Goal: Task Accomplishment & Management: Manage account settings

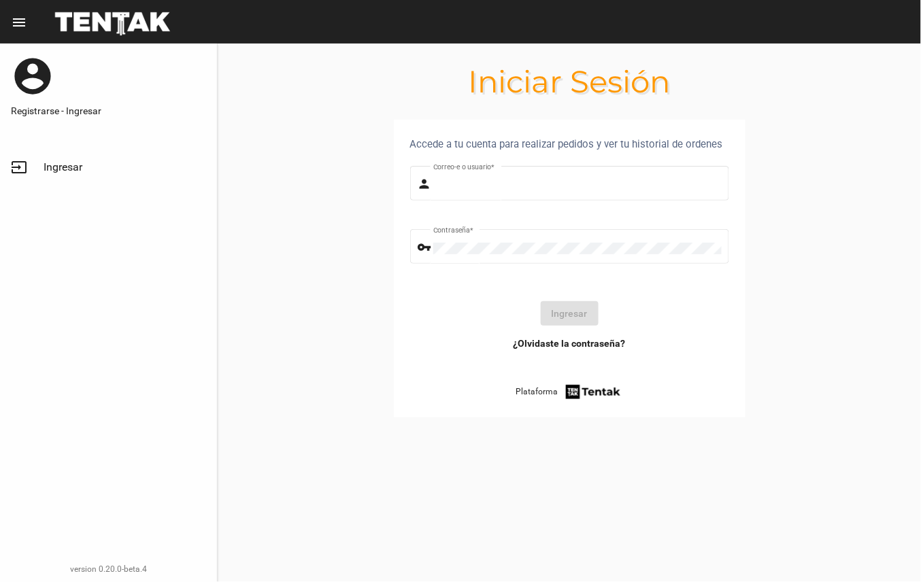
type input "DANKEHMB"
click at [575, 308] on button "Ingresar" at bounding box center [570, 313] width 58 height 24
click at [577, 306] on button "Ingresar" at bounding box center [570, 313] width 58 height 24
type input "DANKEHMB"
click at [580, 320] on button "Ingresar" at bounding box center [570, 313] width 58 height 24
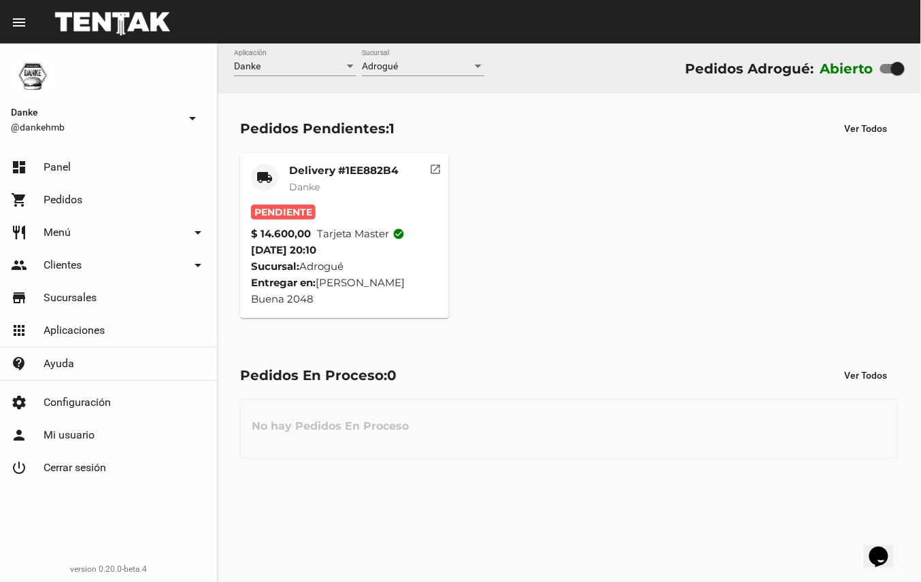
click at [347, 184] on mat-card-subtitle "Danke" at bounding box center [343, 187] width 109 height 14
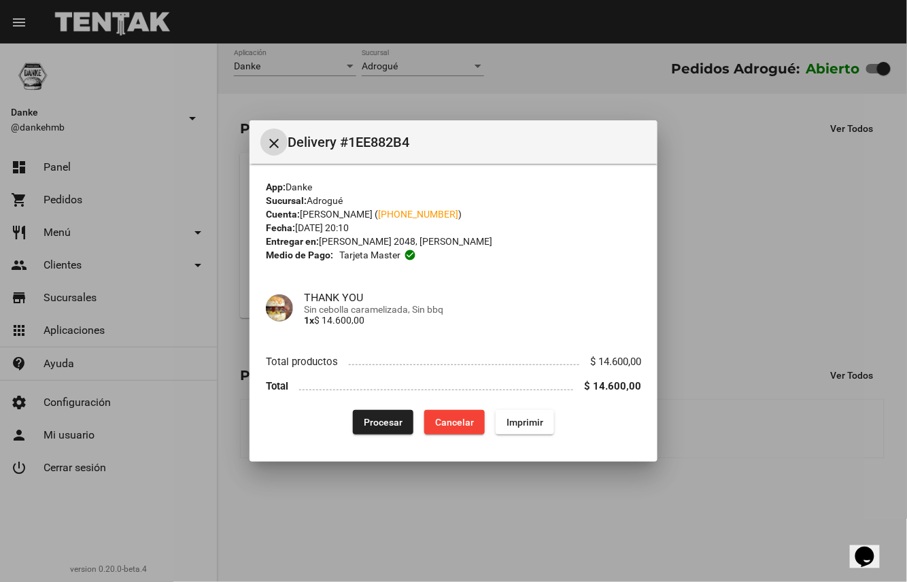
click at [382, 420] on span "Procesar" at bounding box center [383, 422] width 39 height 11
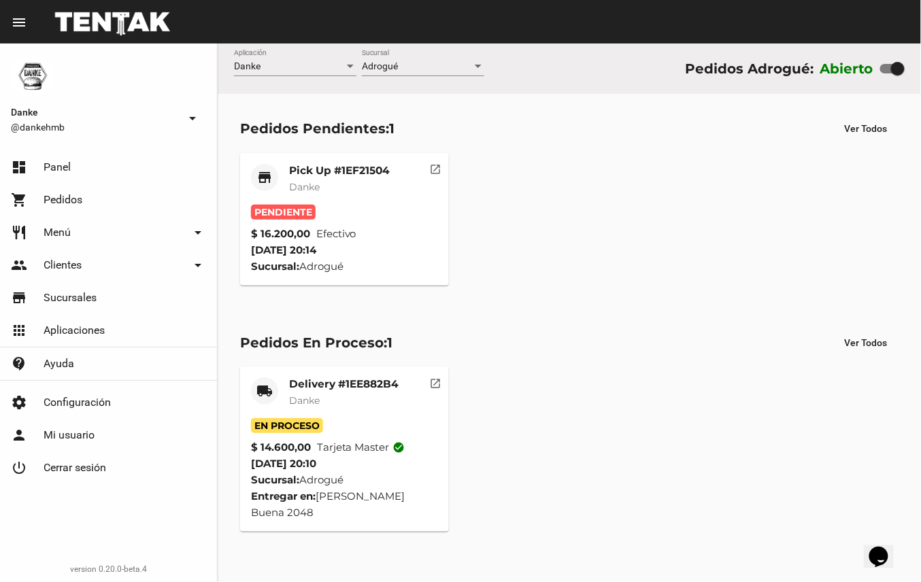
click at [347, 170] on mat-card-title "Pick Up #1EF21504" at bounding box center [339, 171] width 101 height 14
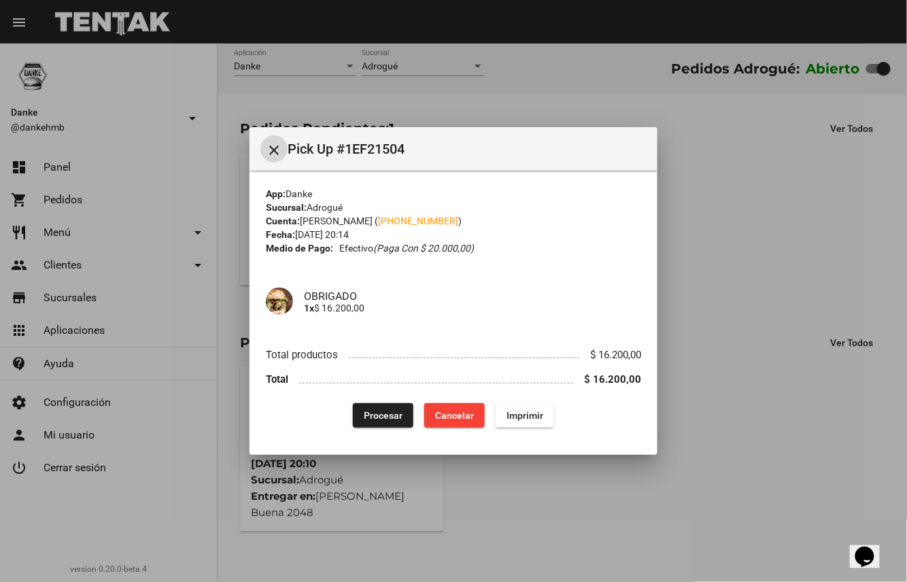
click at [371, 422] on button "Procesar" at bounding box center [383, 415] width 61 height 24
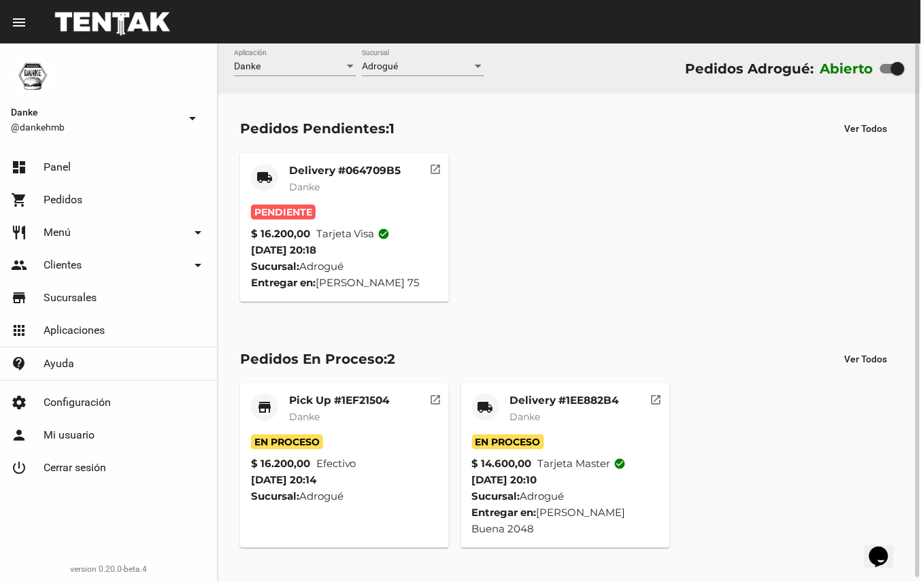
click at [366, 185] on mat-card-subtitle "Danke" at bounding box center [345, 187] width 112 height 14
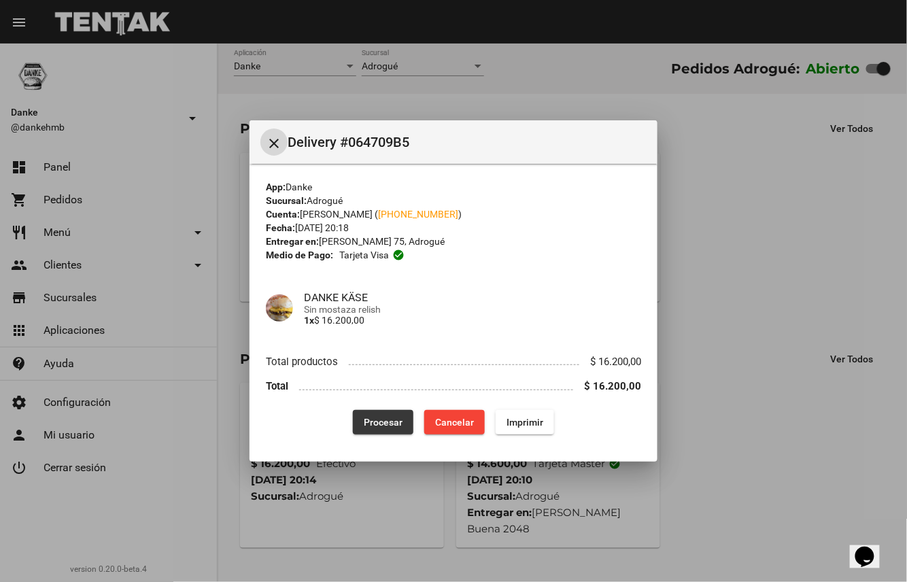
click at [411, 419] on button "Procesar" at bounding box center [383, 422] width 61 height 24
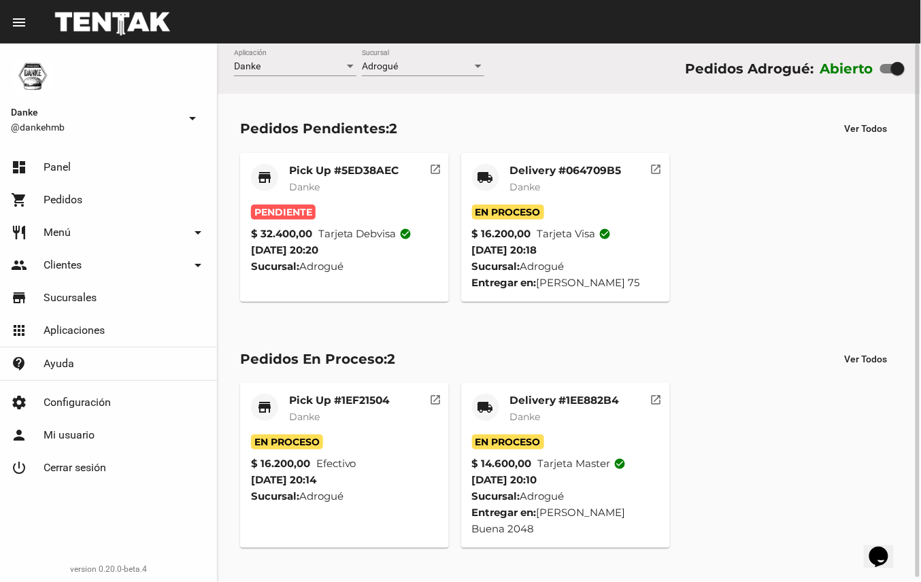
click at [349, 174] on mat-card-title "Pick Up #5ED38AEC" at bounding box center [343, 171] width 109 height 14
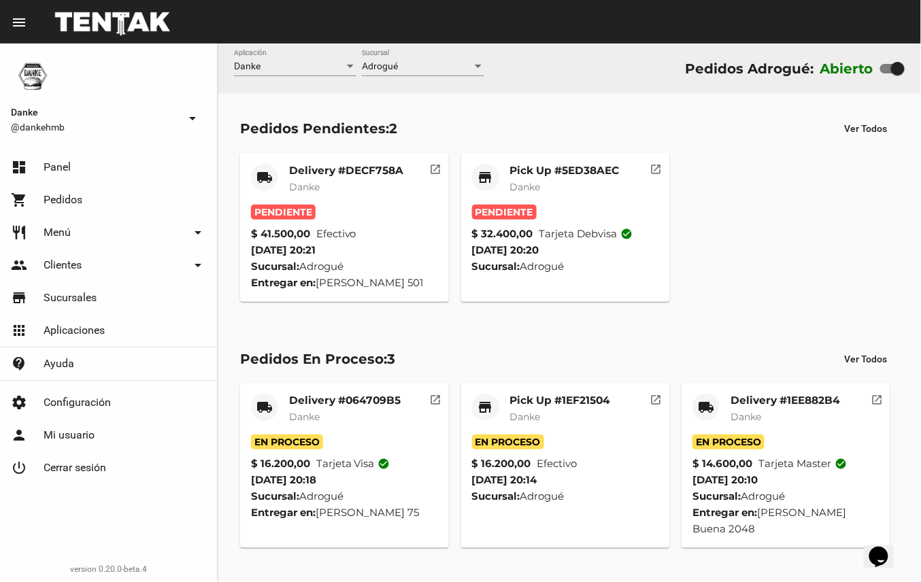
click at [577, 218] on div "Pendiente" at bounding box center [565, 212] width 187 height 15
click at [587, 191] on mat-card-subtitle "Danke" at bounding box center [564, 187] width 109 height 14
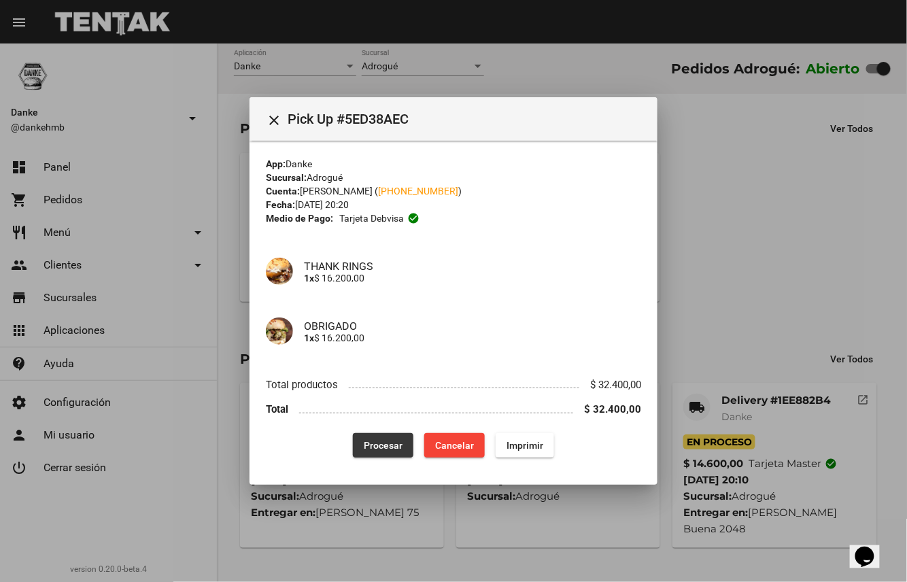
click at [386, 453] on button "Procesar" at bounding box center [383, 445] width 61 height 24
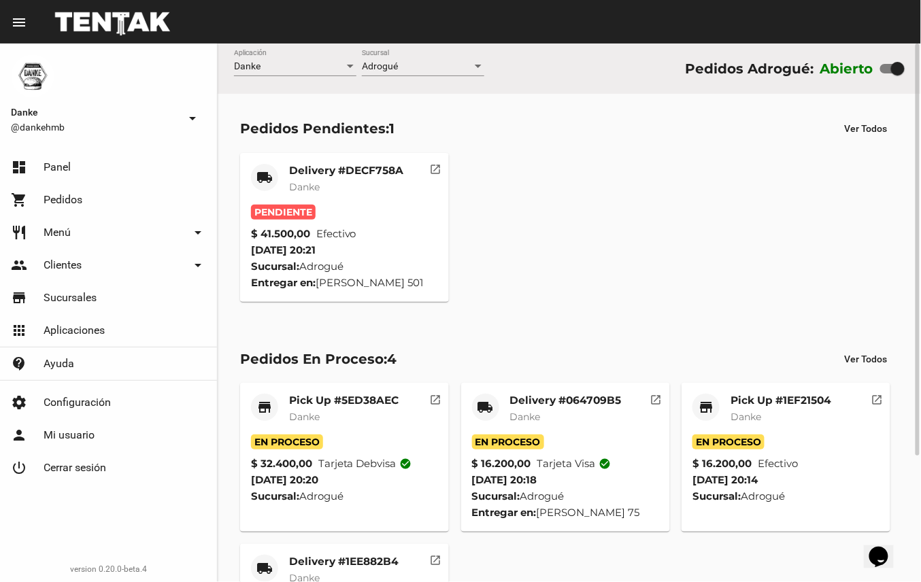
click at [362, 199] on div "Delivery #DECF758A Danke" at bounding box center [346, 184] width 114 height 41
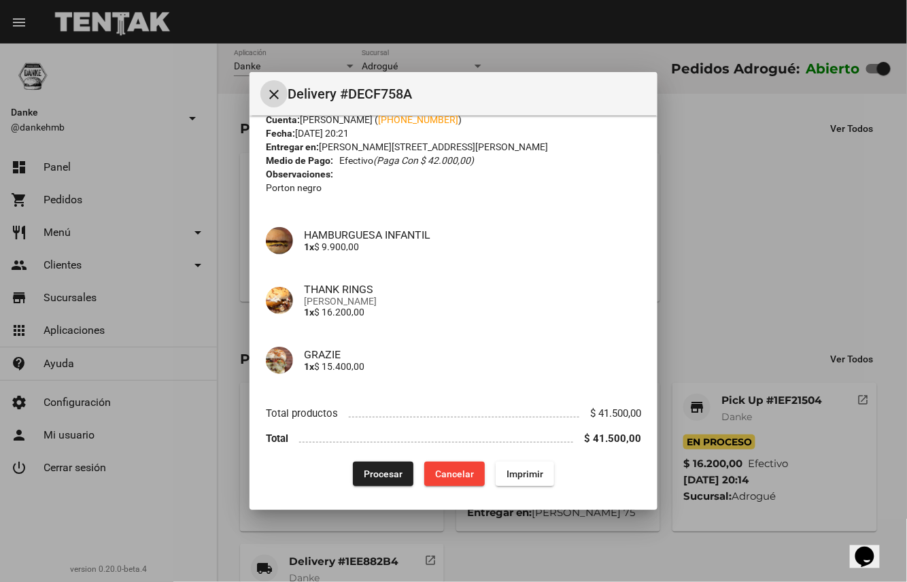
scroll to position [50, 0]
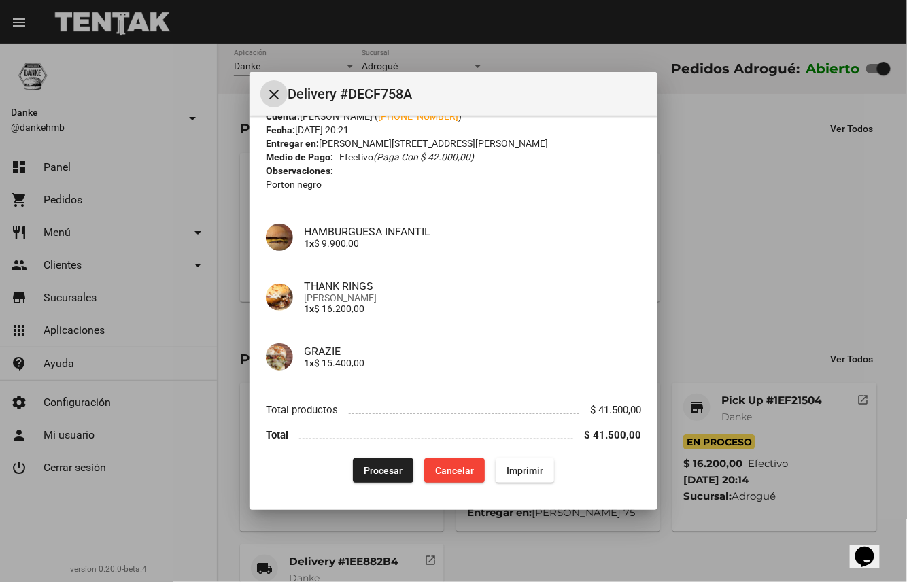
click at [375, 472] on span "Procesar" at bounding box center [383, 470] width 39 height 11
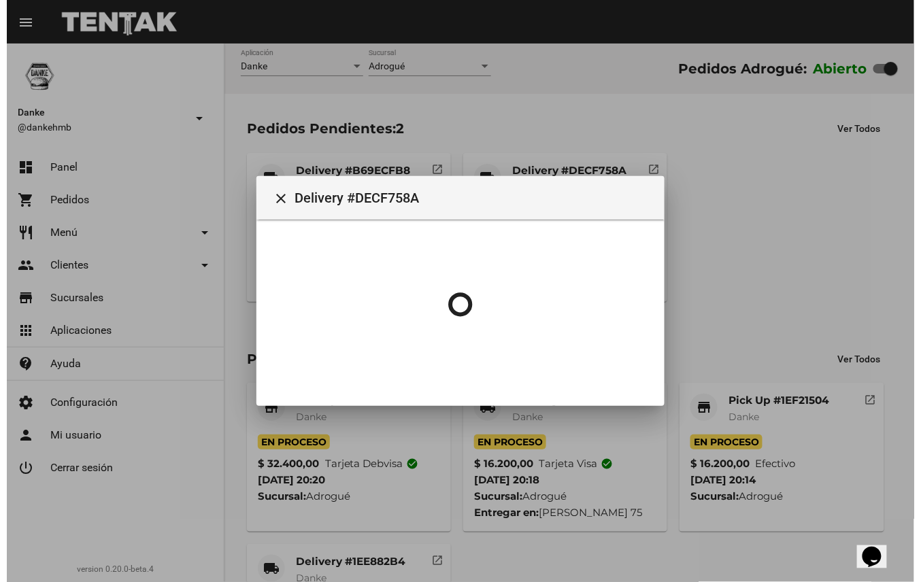
scroll to position [0, 0]
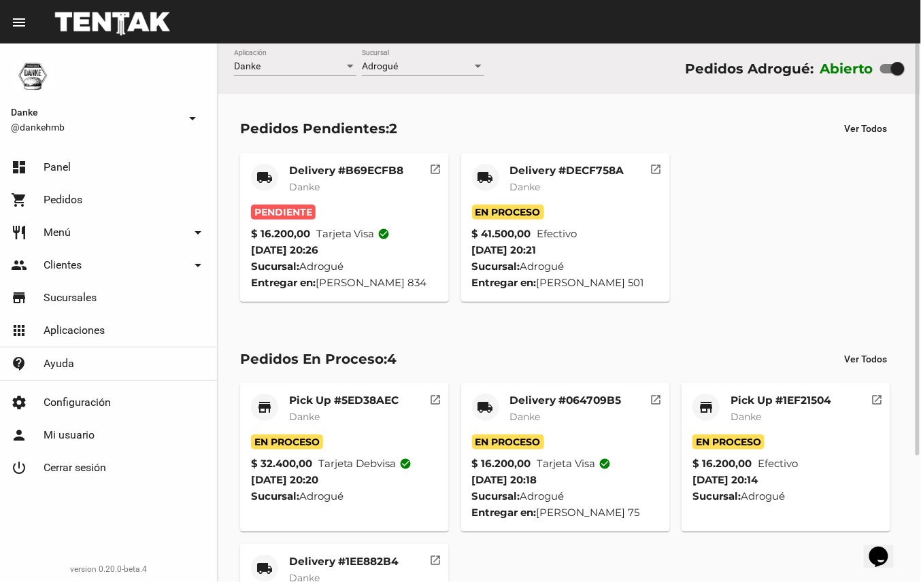
click at [355, 169] on mat-card-title "Delivery #B69ECFB8" at bounding box center [346, 171] width 114 height 14
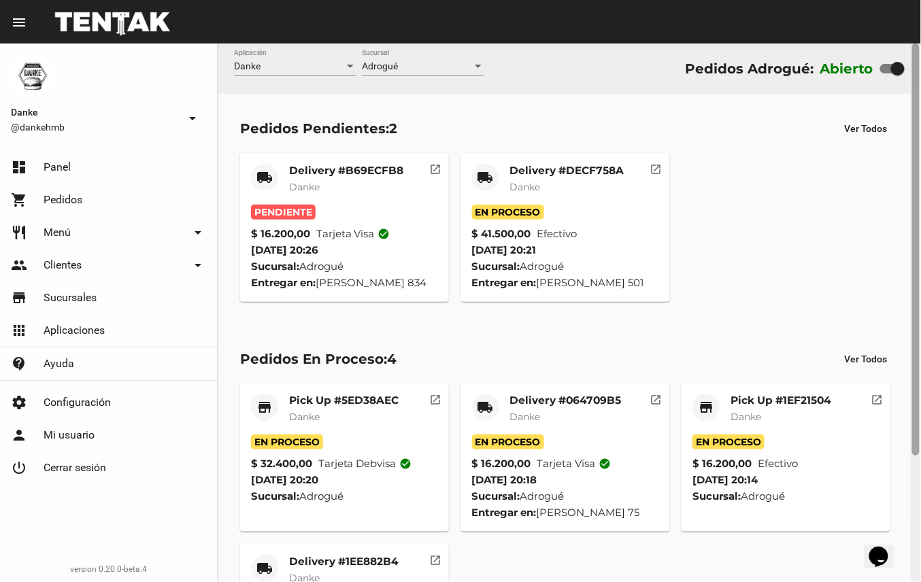
scroll to position [165, 0]
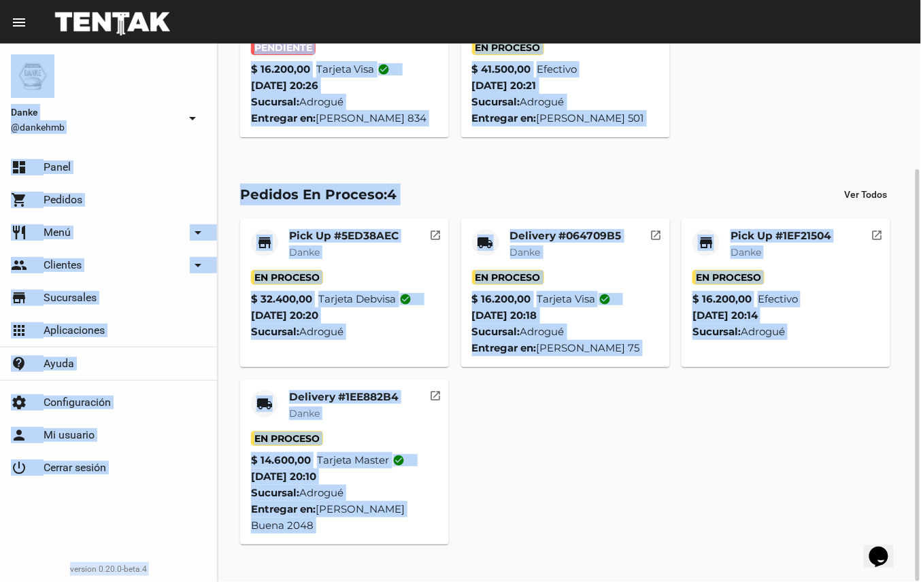
drag, startPoint x: 920, startPoint y: 228, endPoint x: 923, endPoint y: 313, distance: 84.4
click at [920, 313] on html "menu Resumen Danke @dankehmb arrow_drop_down dashboard Panel shopping_cart Pedi…" at bounding box center [460, 291] width 921 height 582
click at [732, 496] on div "store Pick Up #5ED38AEC Danke En Proceso $ 32.400,00 Tarjeta debvisa check_circ…" at bounding box center [569, 381] width 670 height 338
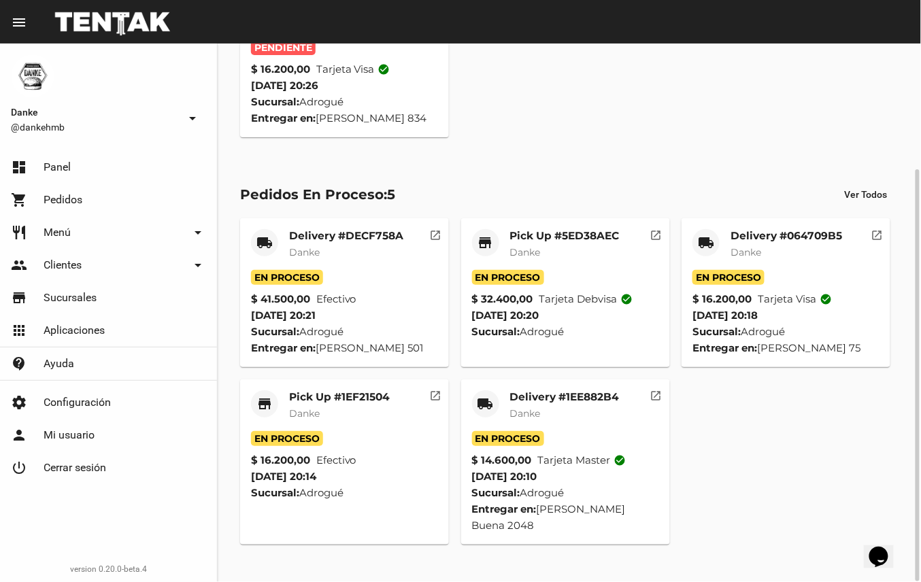
click at [376, 404] on mat-card-title "Pick Up #1EF21504" at bounding box center [339, 397] width 101 height 14
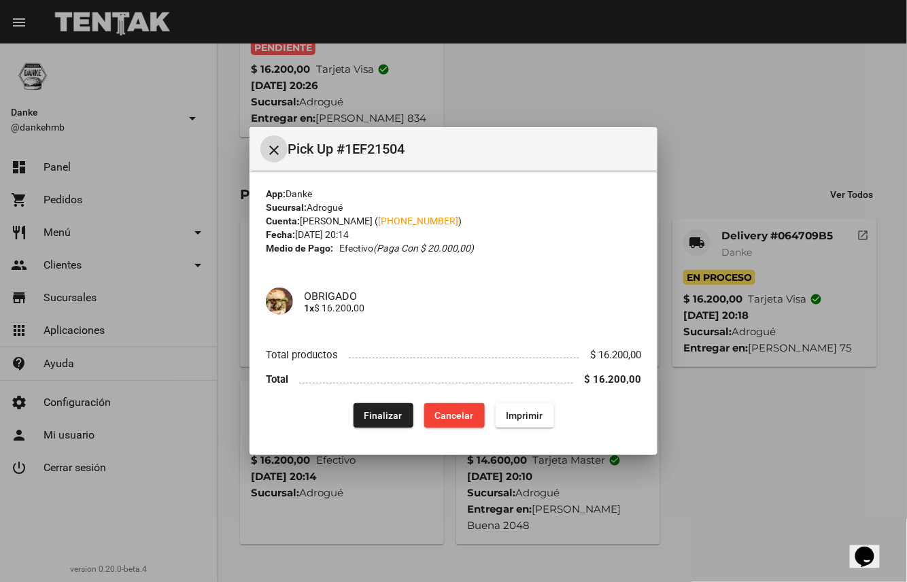
click at [373, 420] on span "Finalizar" at bounding box center [383, 415] width 38 height 11
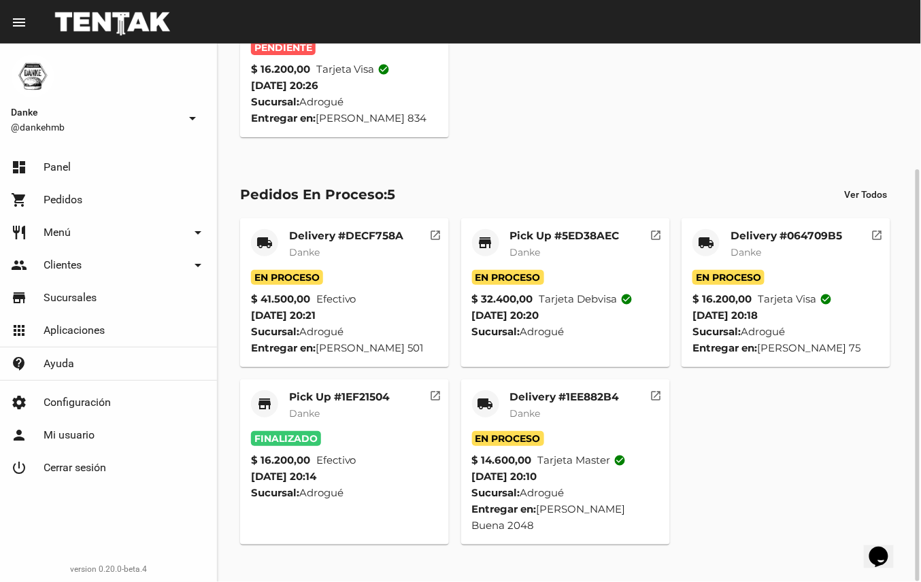
click at [553, 404] on mat-card-title "Delivery #1EE882B4" at bounding box center [564, 397] width 109 height 14
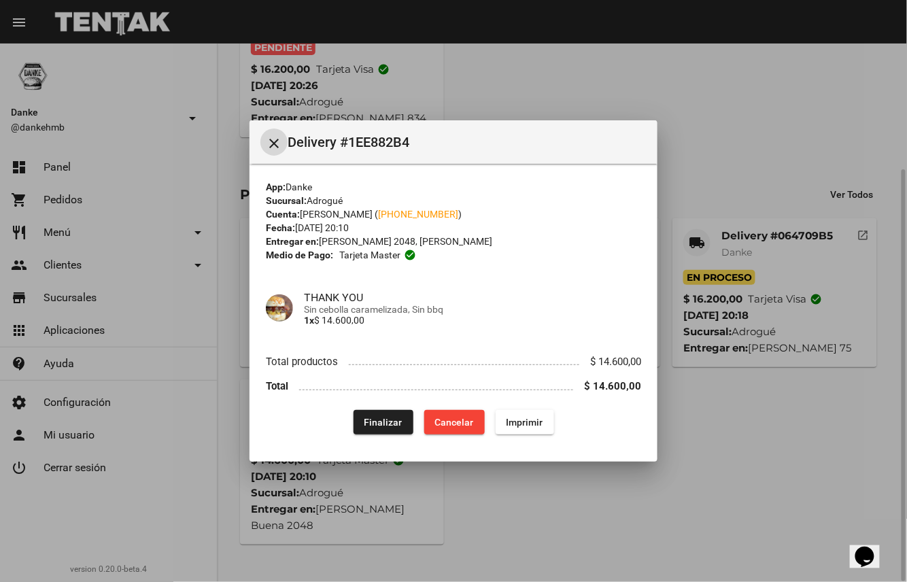
click at [375, 422] on span "Finalizar" at bounding box center [383, 422] width 38 height 11
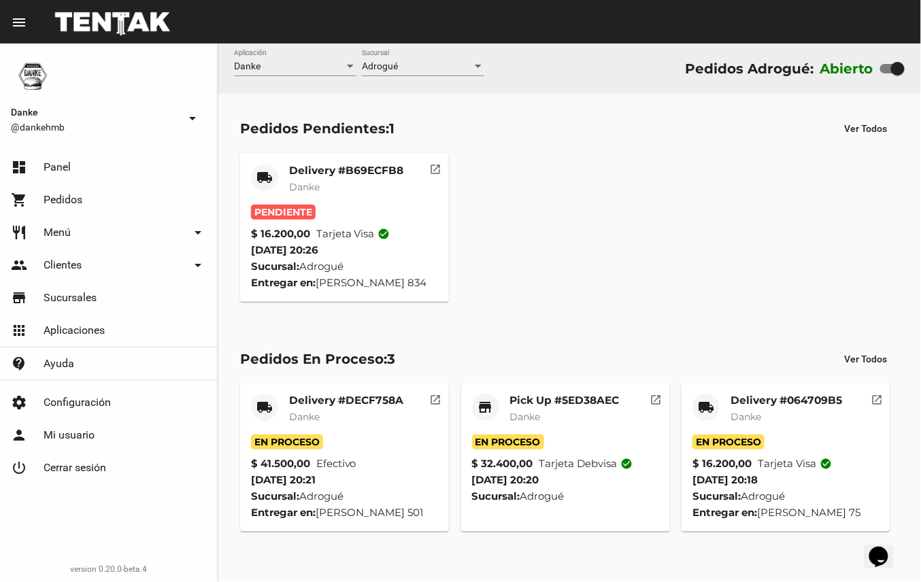
scroll to position [0, 0]
click at [364, 164] on mat-card-title "Delivery #B69ECFB8" at bounding box center [346, 171] width 114 height 14
click at [384, 164] on mat-card-title "Delivery #B69ECFB8" at bounding box center [346, 171] width 114 height 14
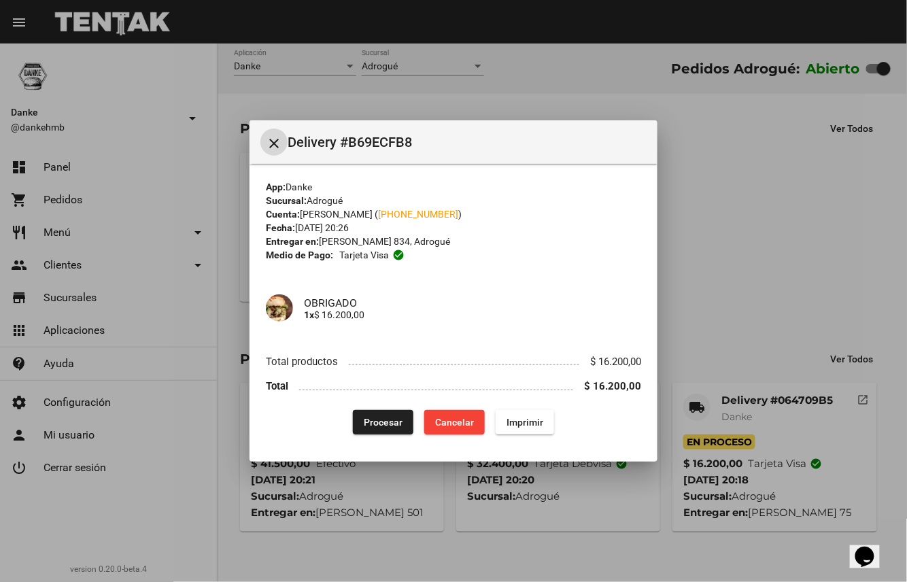
click at [376, 422] on span "Procesar" at bounding box center [383, 422] width 39 height 11
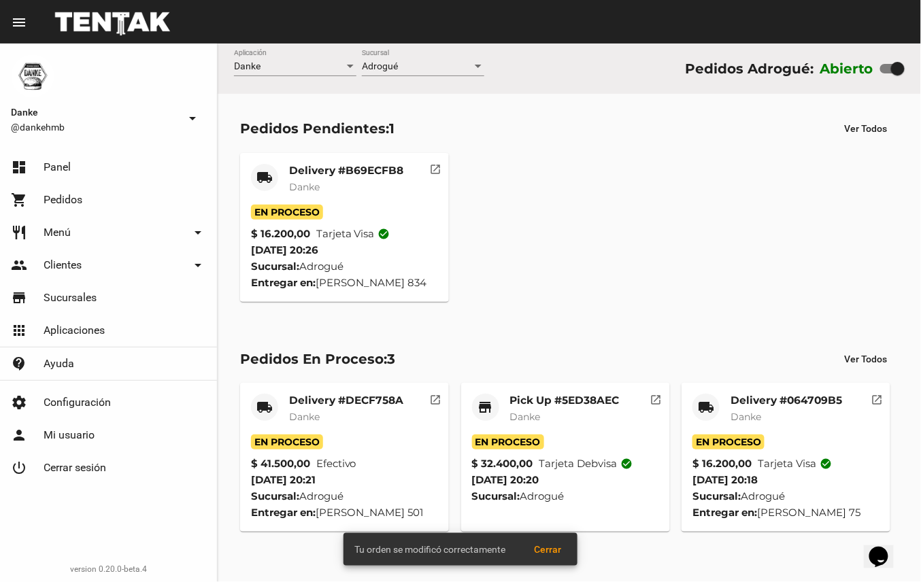
click at [800, 404] on mat-card-title "Delivery #064709B5" at bounding box center [786, 401] width 112 height 14
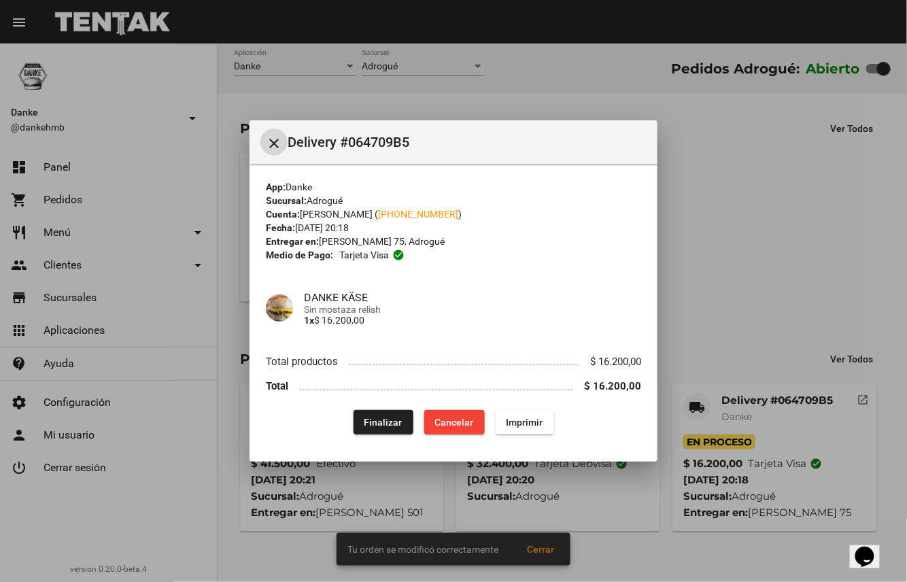
click at [387, 420] on span "Finalizar" at bounding box center [383, 422] width 38 height 11
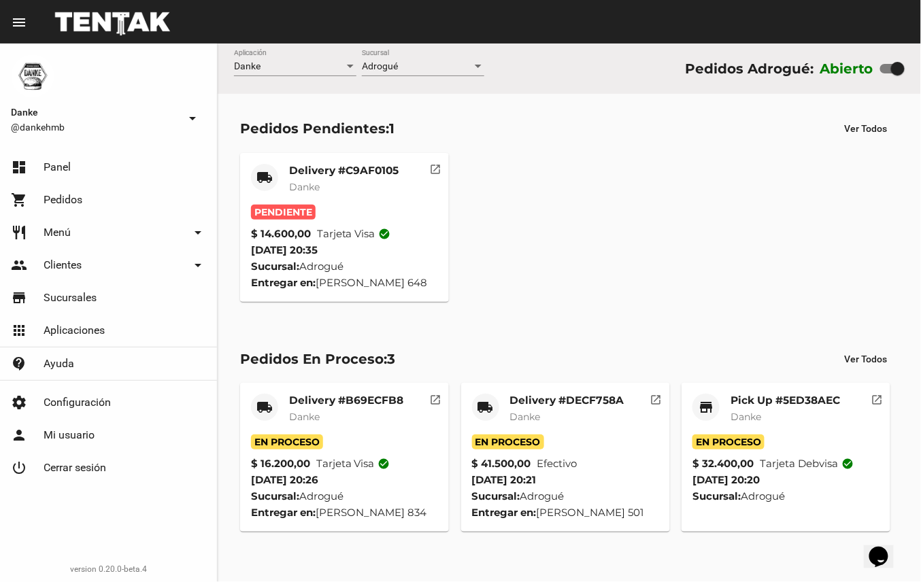
click at [800, 410] on mat-card-subtitle "Danke" at bounding box center [784, 417] width 109 height 14
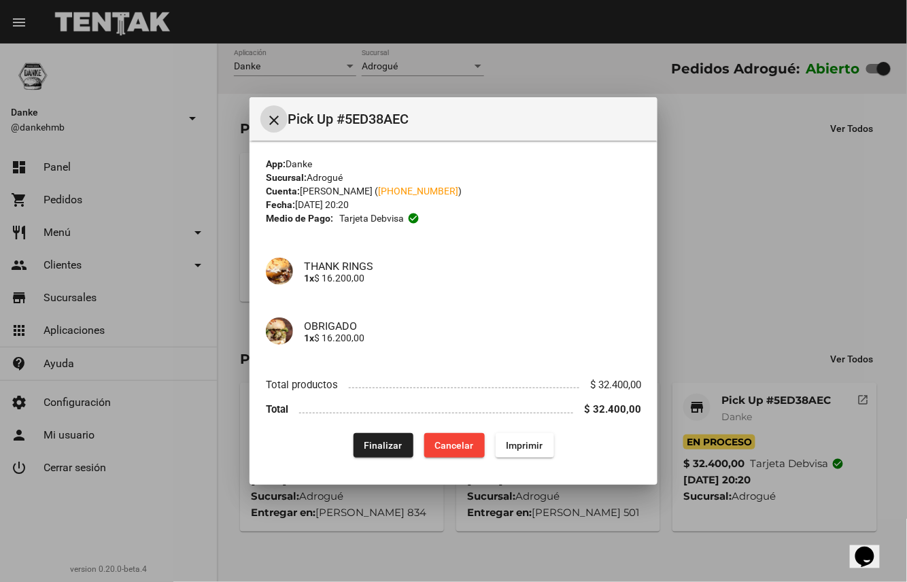
click at [389, 449] on span "Finalizar" at bounding box center [383, 445] width 38 height 11
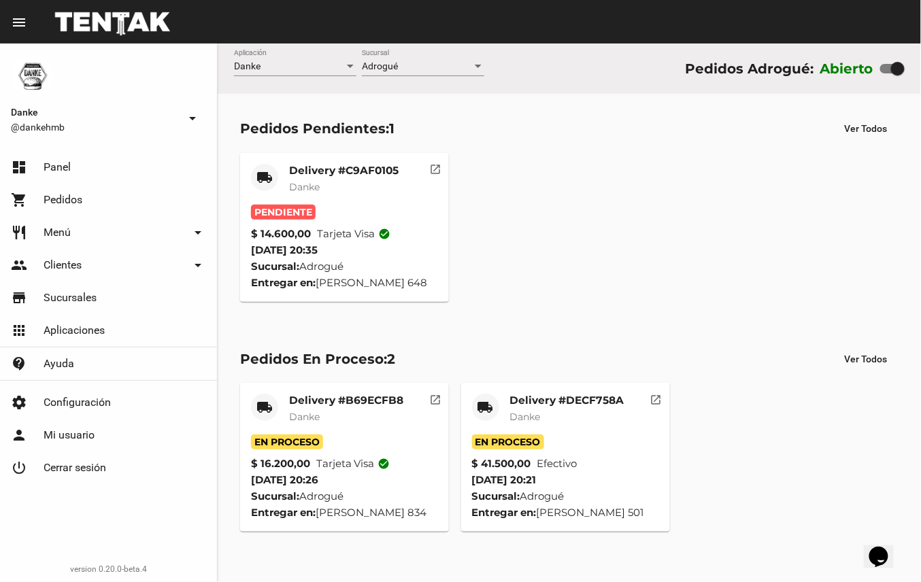
click at [382, 180] on mat-card-subtitle "Danke" at bounding box center [343, 187] width 109 height 14
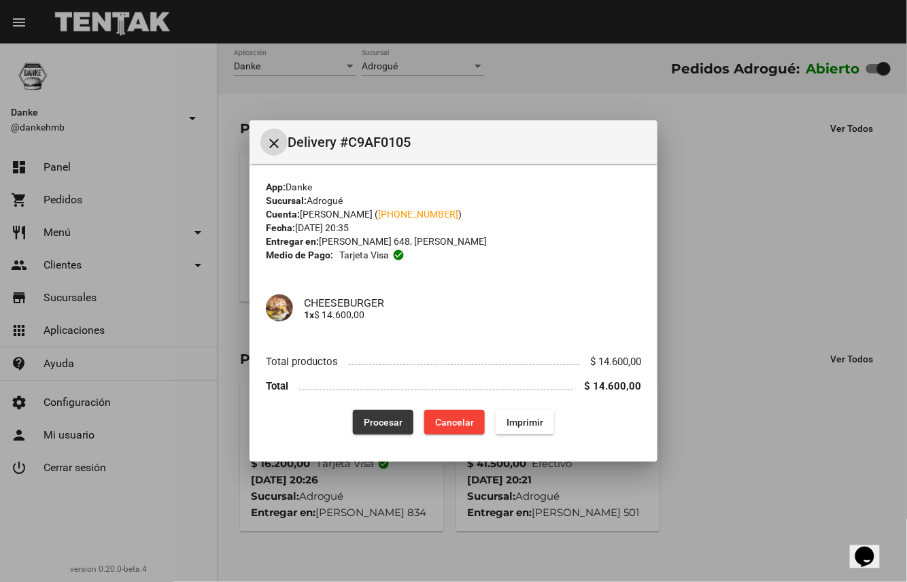
click at [387, 423] on span "Procesar" at bounding box center [383, 422] width 39 height 11
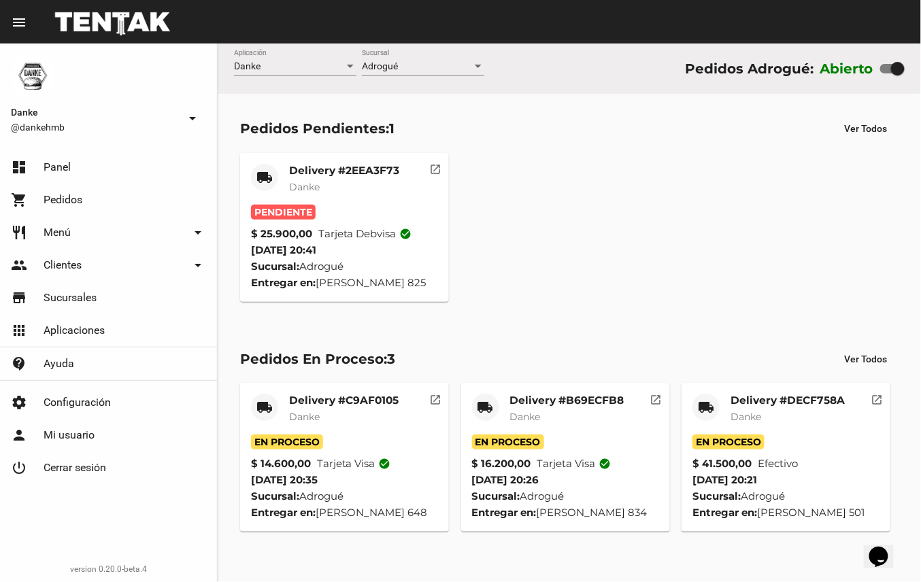
click at [333, 169] on mat-card-title "Delivery #2EEA3F73" at bounding box center [344, 171] width 110 height 14
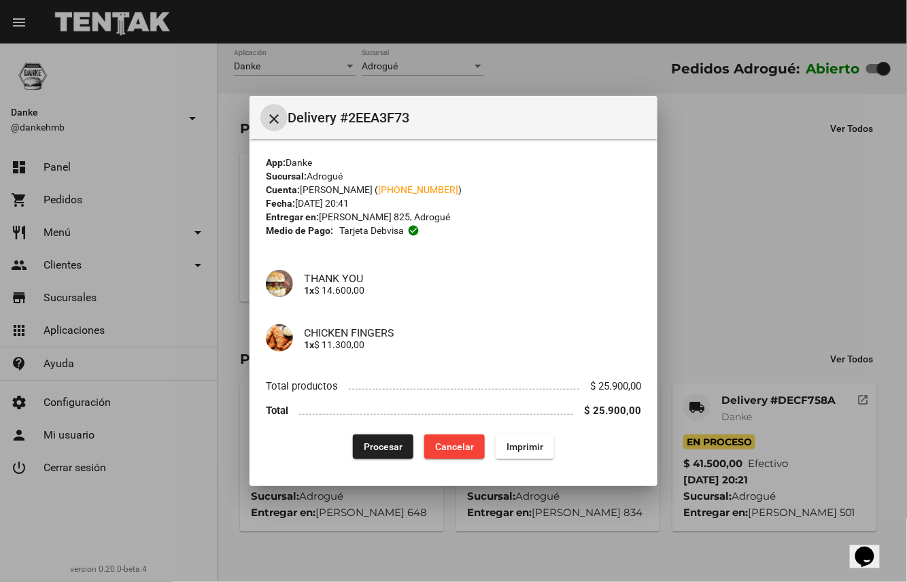
click at [388, 447] on span "Procesar" at bounding box center [383, 446] width 39 height 11
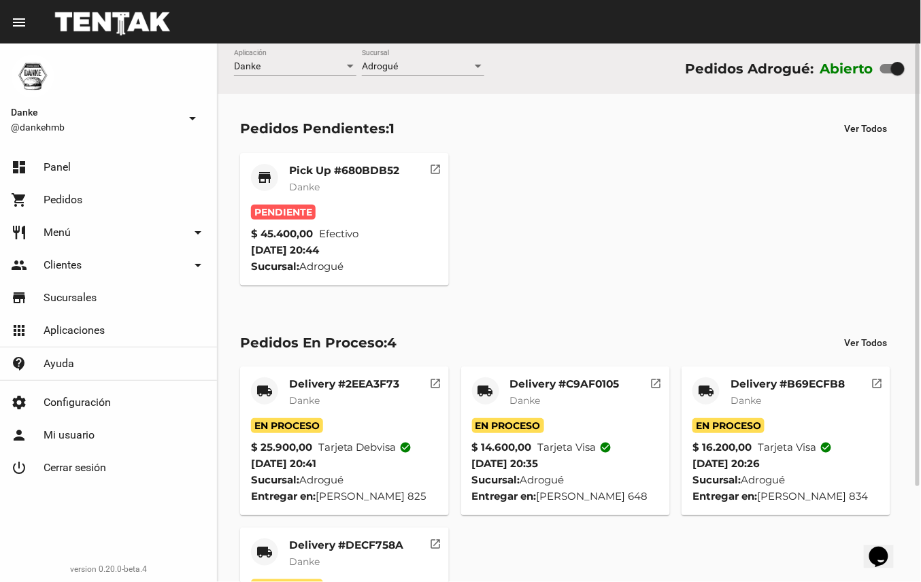
click at [367, 169] on mat-card-title "Pick Up #680BDB52" at bounding box center [344, 171] width 110 height 14
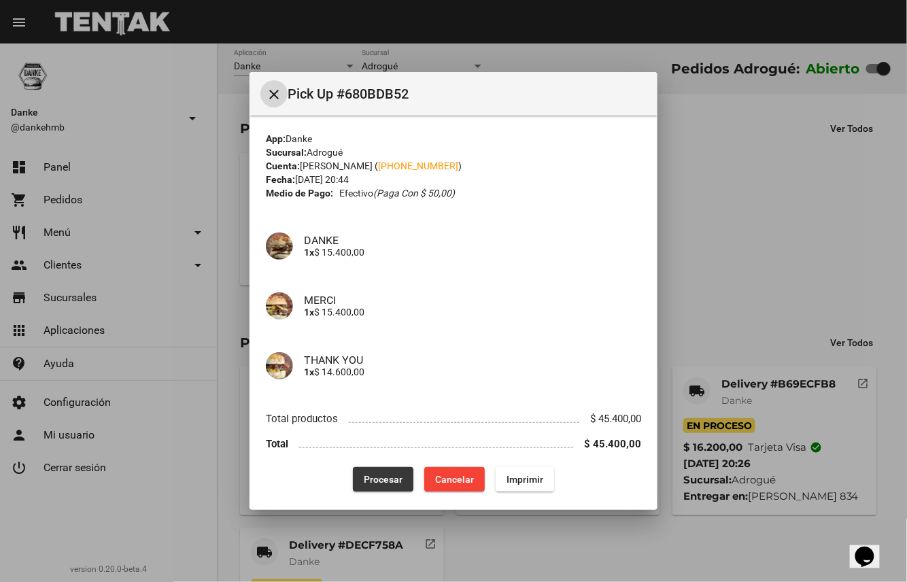
click at [374, 479] on span "Procesar" at bounding box center [383, 479] width 39 height 11
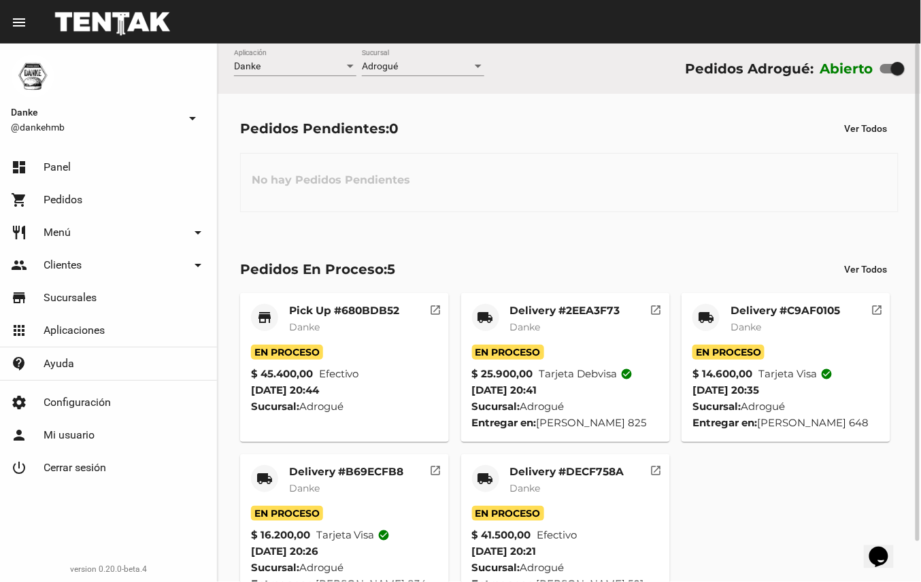
click at [550, 469] on mat-card-title "Delivery #DECF758A" at bounding box center [567, 472] width 114 height 14
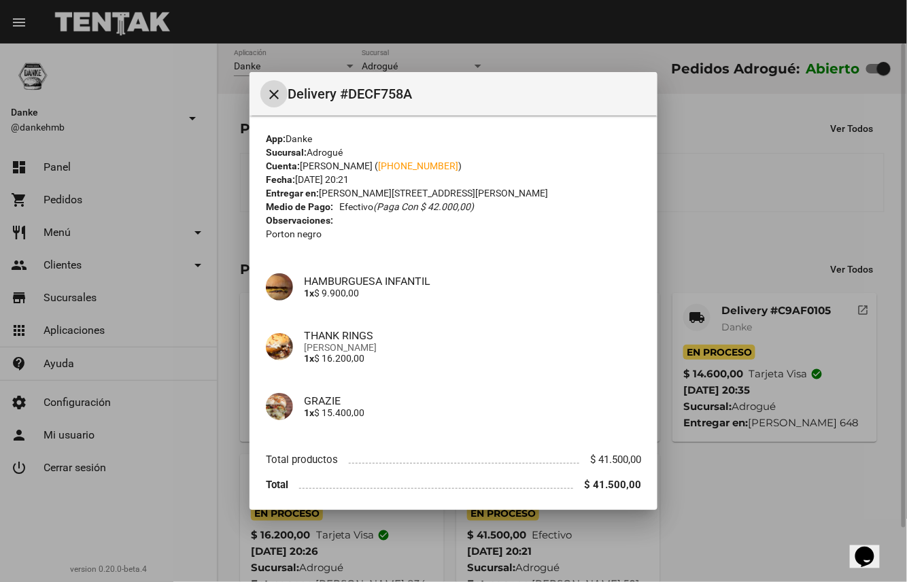
scroll to position [50, 0]
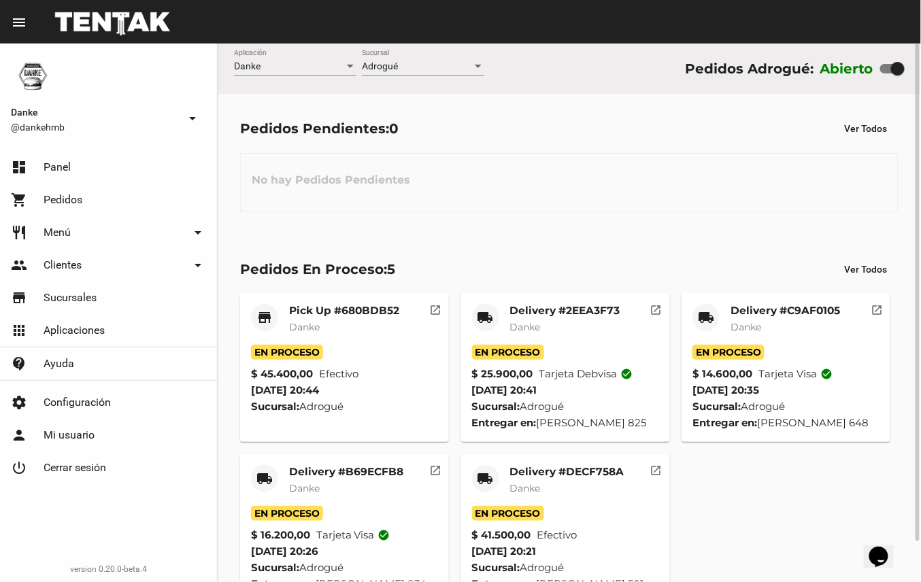
click at [575, 471] on mat-card-title "Delivery #DECF758A" at bounding box center [567, 472] width 114 height 14
click at [574, 468] on mat-card-title "Delivery #DECF758A" at bounding box center [567, 472] width 114 height 14
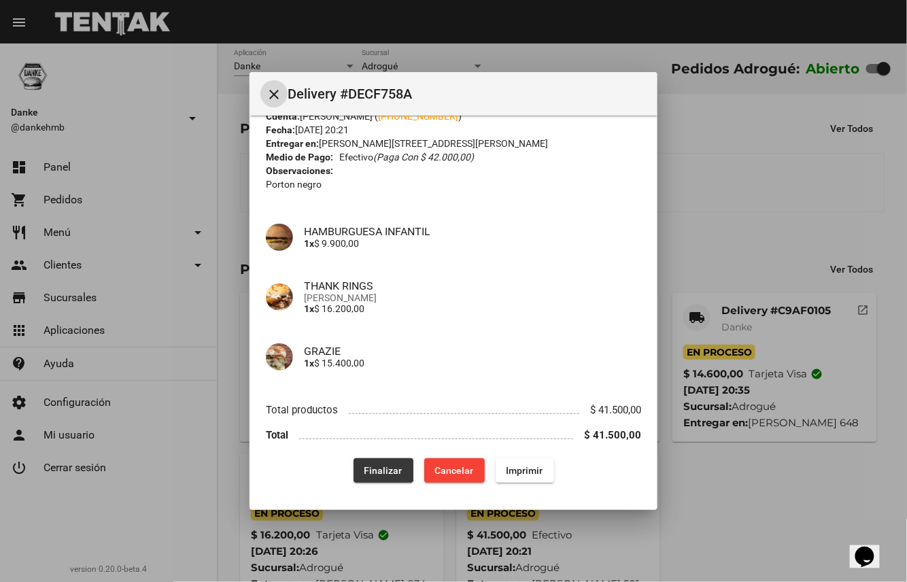
click at [390, 468] on span "Finalizar" at bounding box center [383, 470] width 38 height 11
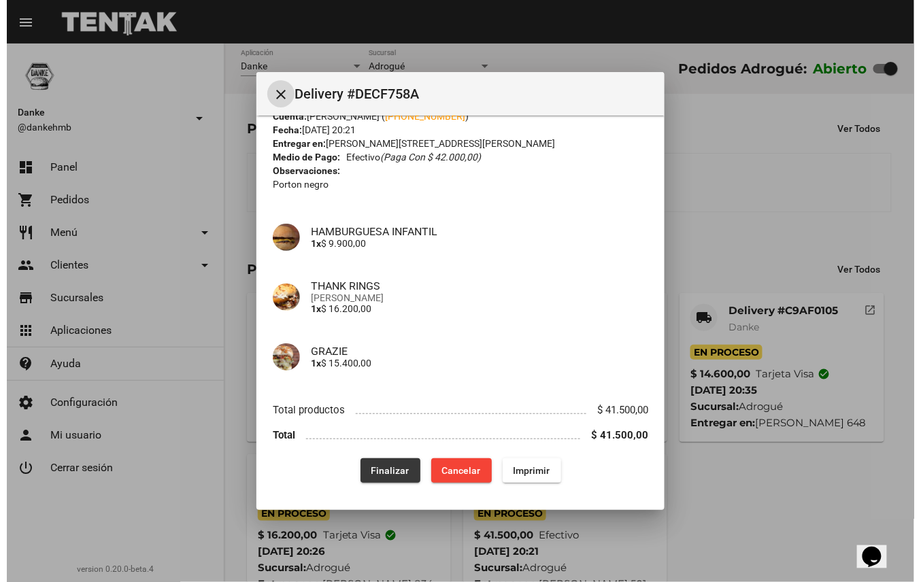
scroll to position [0, 0]
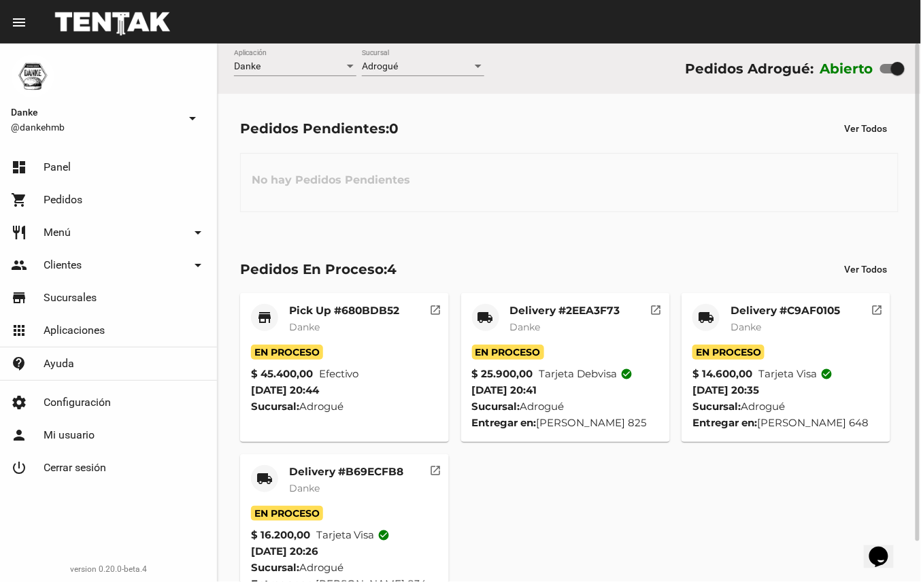
click at [363, 482] on mat-card-subtitle "Danke" at bounding box center [346, 488] width 114 height 14
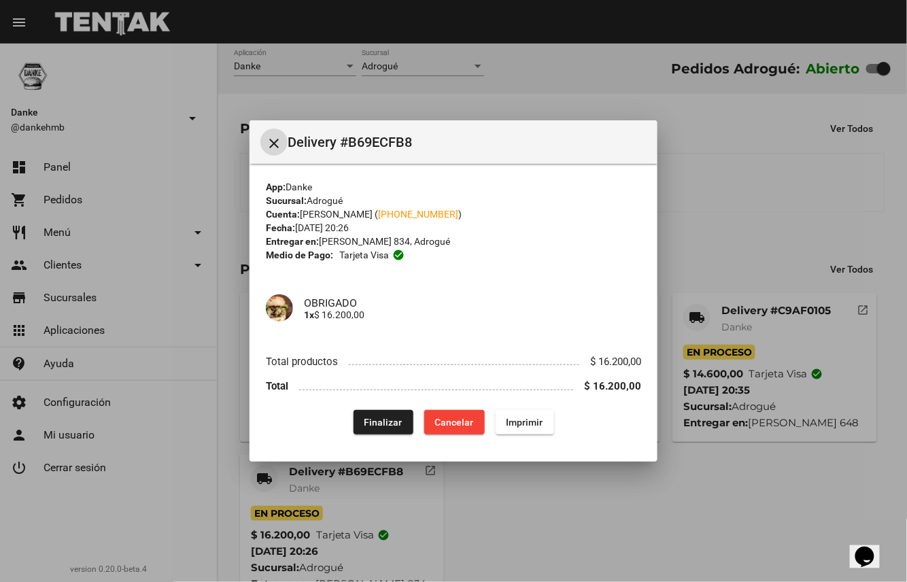
click at [387, 424] on span "Finalizar" at bounding box center [383, 422] width 38 height 11
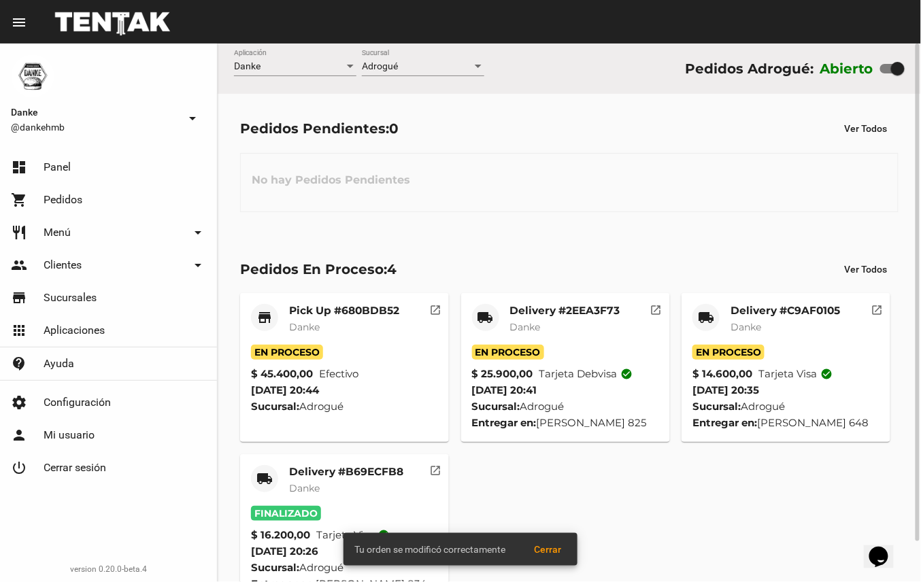
click at [790, 321] on mat-card-subtitle "Danke" at bounding box center [784, 327] width 109 height 14
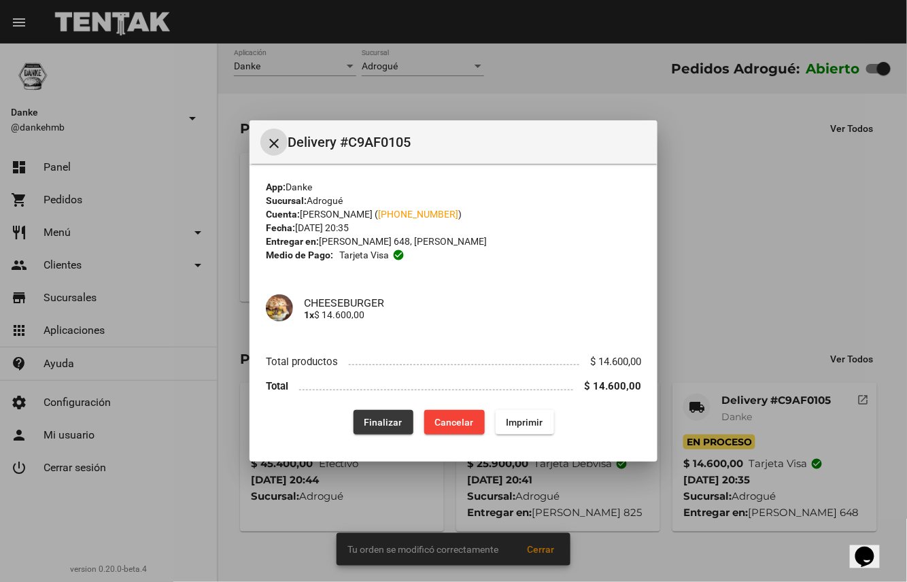
click at [389, 410] on button "Finalizar" at bounding box center [384, 422] width 60 height 24
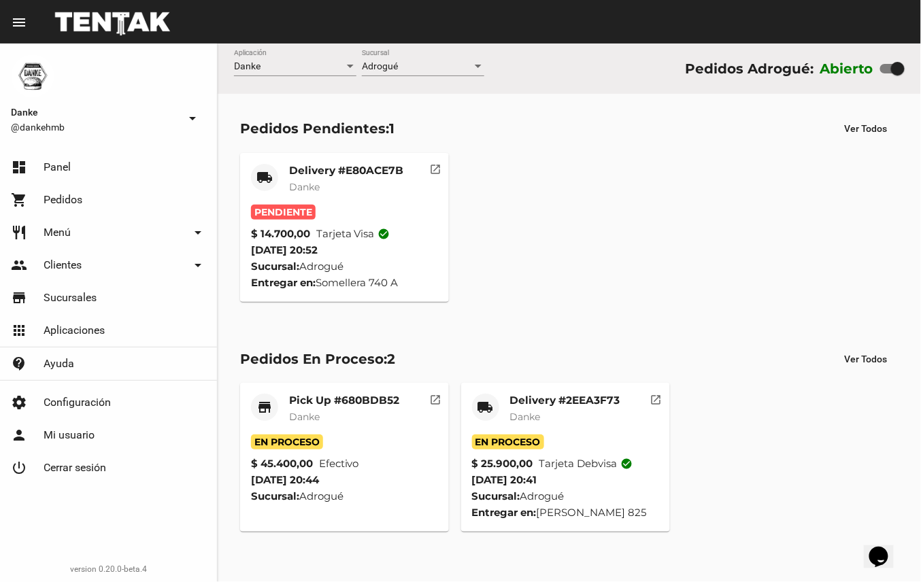
click at [587, 400] on mat-card-title "Delivery #2EEA3F73" at bounding box center [565, 401] width 110 height 14
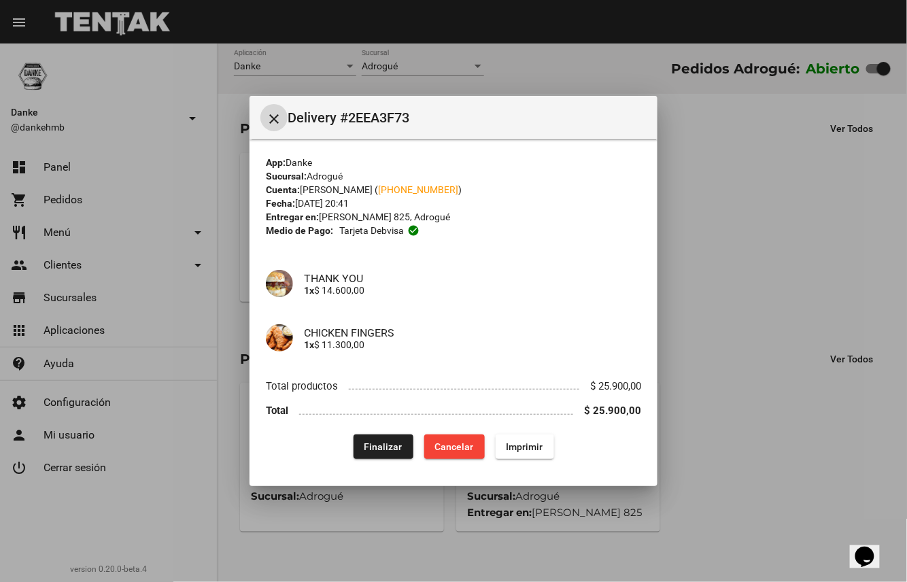
click at [387, 441] on span "Finalizar" at bounding box center [383, 446] width 38 height 11
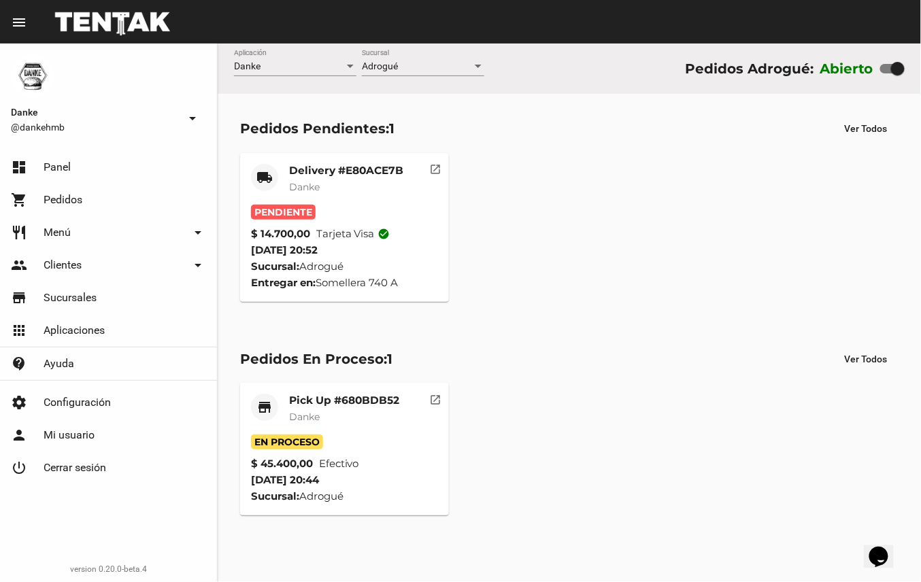
click at [354, 188] on mat-card-subtitle "Danke" at bounding box center [346, 187] width 114 height 14
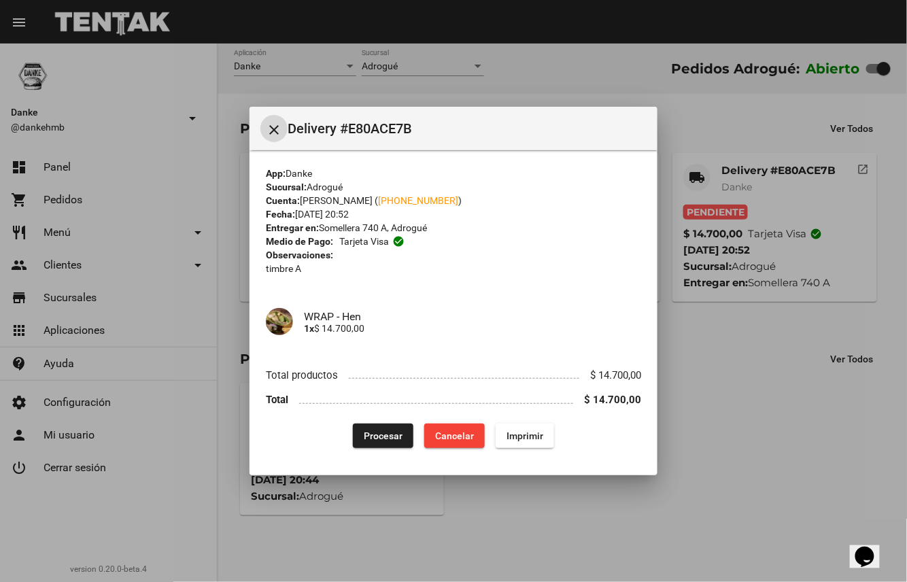
click at [381, 438] on span "Procesar" at bounding box center [383, 435] width 39 height 11
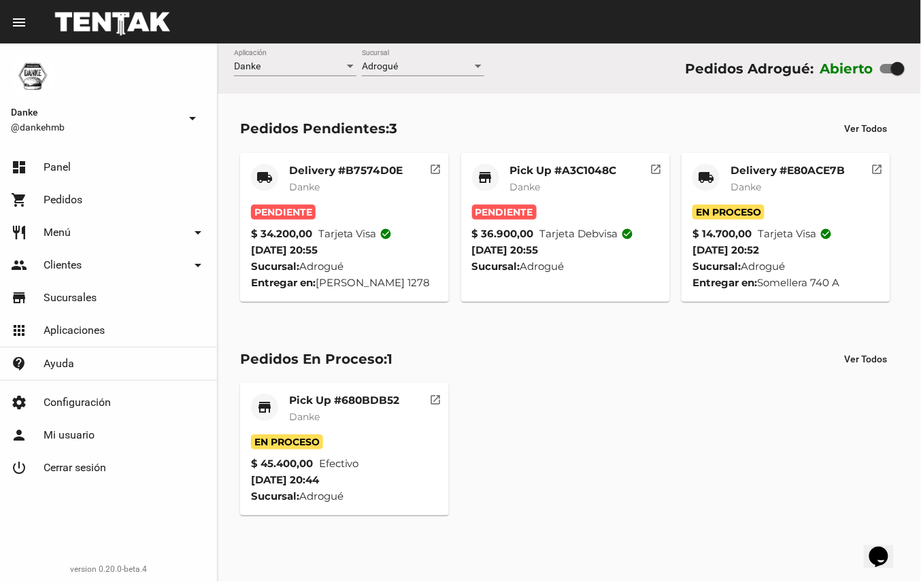
click at [559, 173] on mat-card-title "Pick Up #A3C1048C" at bounding box center [563, 171] width 107 height 14
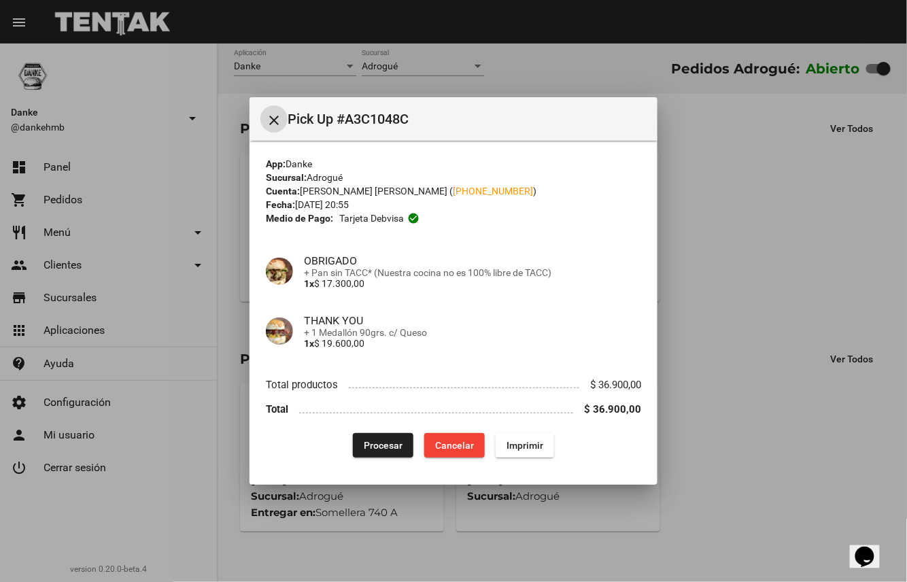
click at [375, 441] on span "Procesar" at bounding box center [383, 445] width 39 height 11
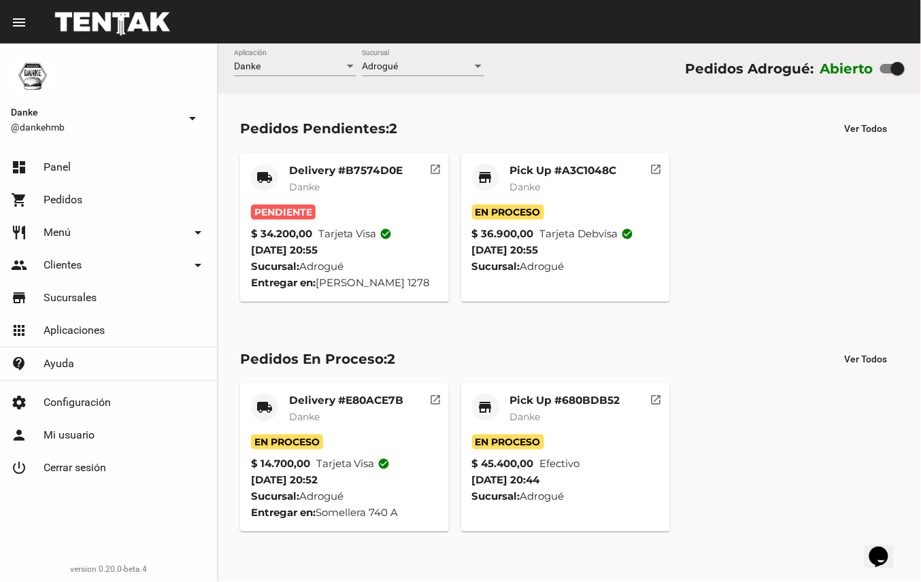
click at [354, 180] on mat-card-subtitle "Danke" at bounding box center [346, 187] width 114 height 14
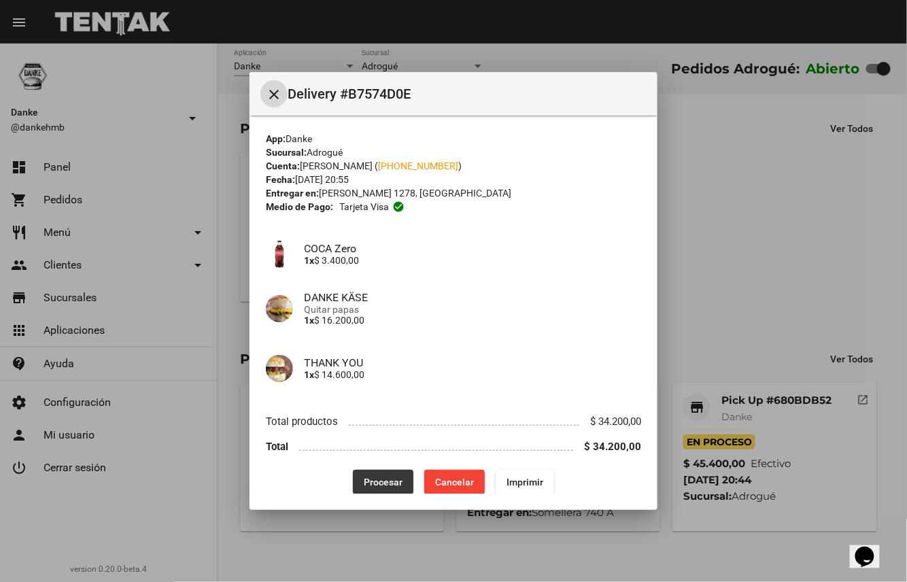
click at [386, 485] on span "Procesar" at bounding box center [383, 482] width 39 height 11
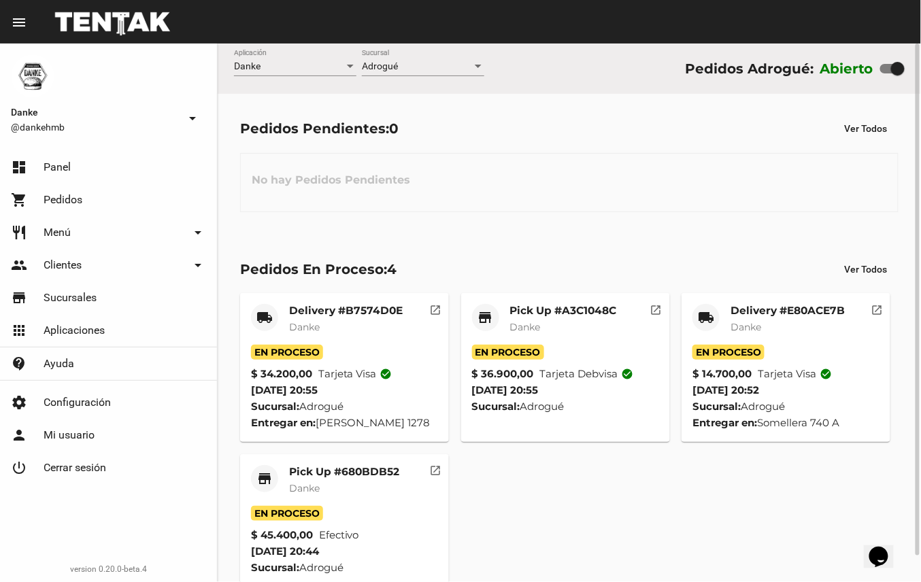
click at [373, 482] on mat-card-subtitle "Danke" at bounding box center [344, 488] width 110 height 14
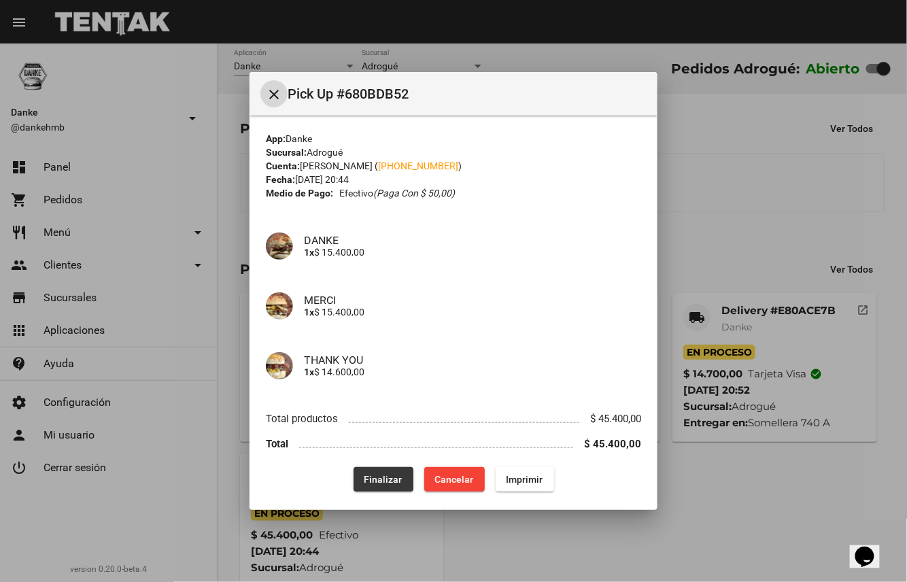
click at [392, 472] on button "Finalizar" at bounding box center [384, 479] width 60 height 24
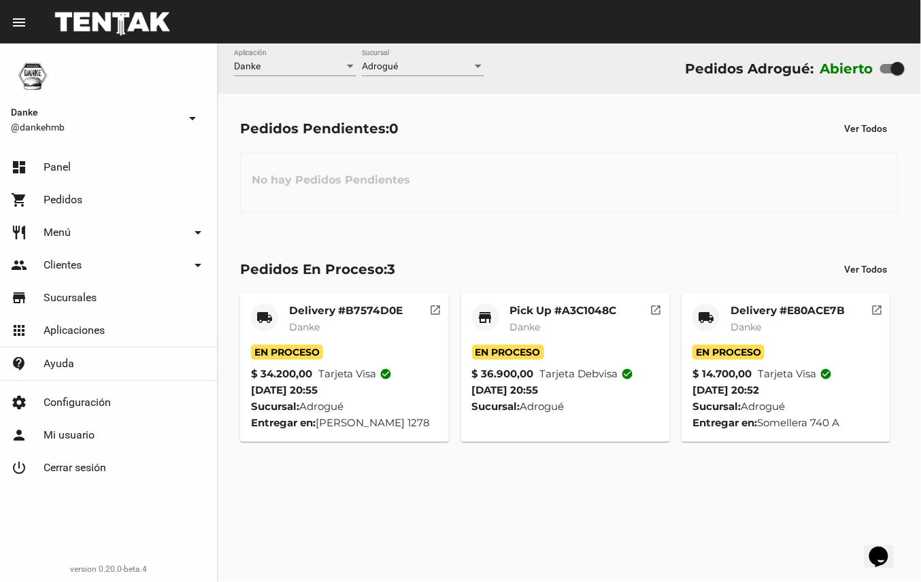
click at [609, 318] on div "Pick Up #A3C1048C Danke" at bounding box center [563, 324] width 107 height 41
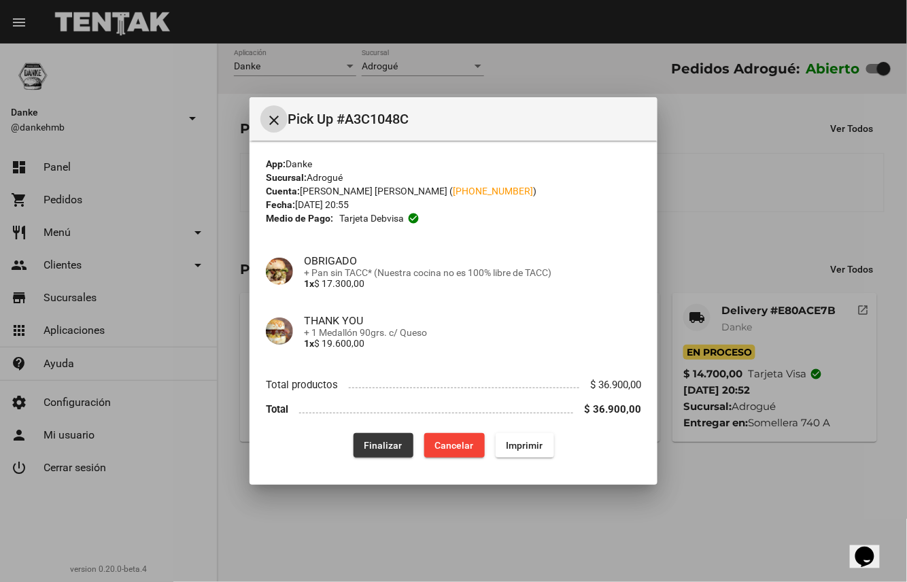
click at [386, 443] on span "Finalizar" at bounding box center [383, 445] width 38 height 11
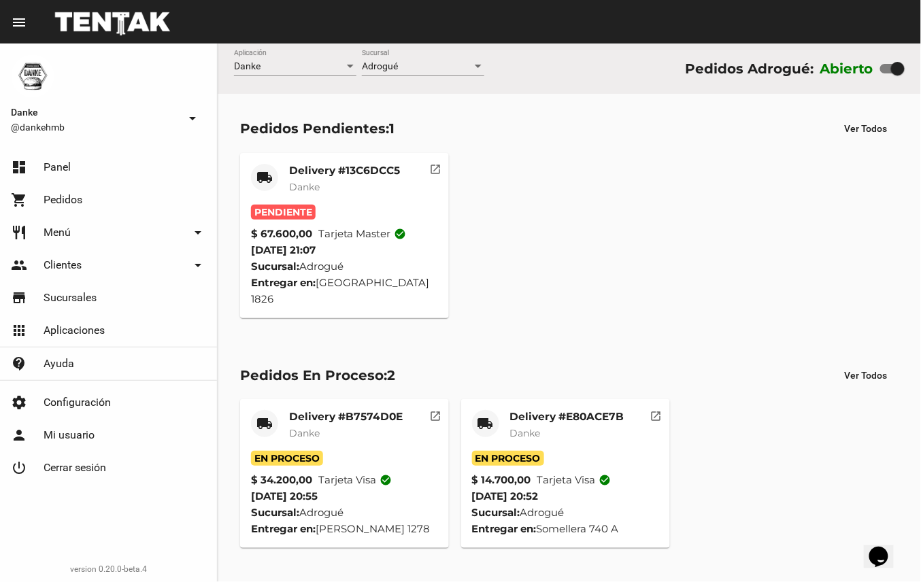
click at [327, 181] on mat-card-subtitle "Danke" at bounding box center [344, 187] width 111 height 14
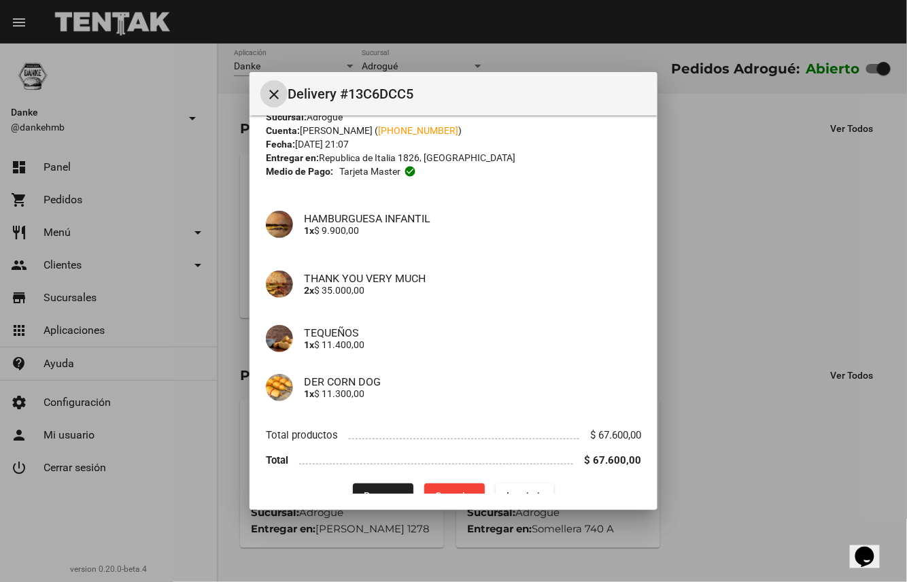
scroll to position [61, 0]
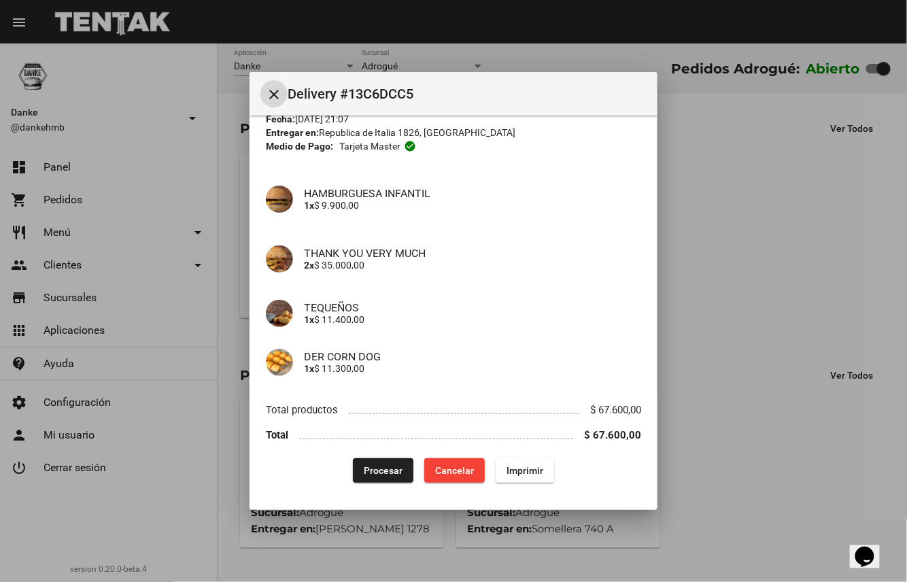
click at [381, 471] on span "Procesar" at bounding box center [383, 470] width 39 height 11
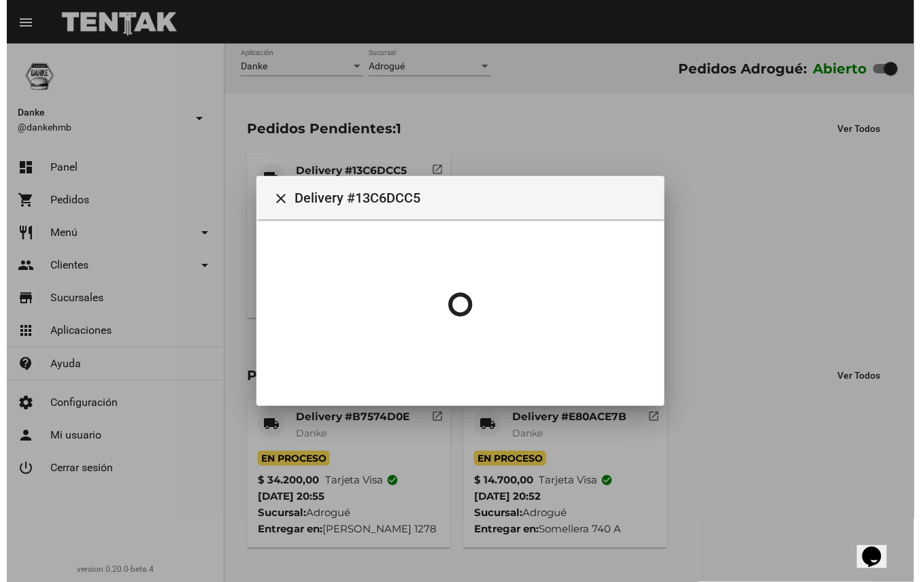
scroll to position [0, 0]
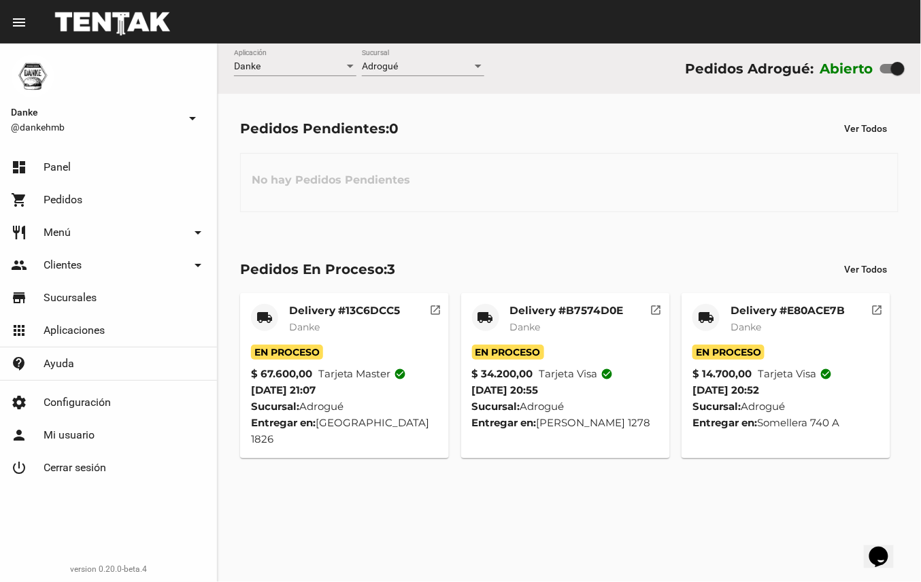
click at [566, 322] on mat-card-subtitle "Danke" at bounding box center [567, 327] width 114 height 14
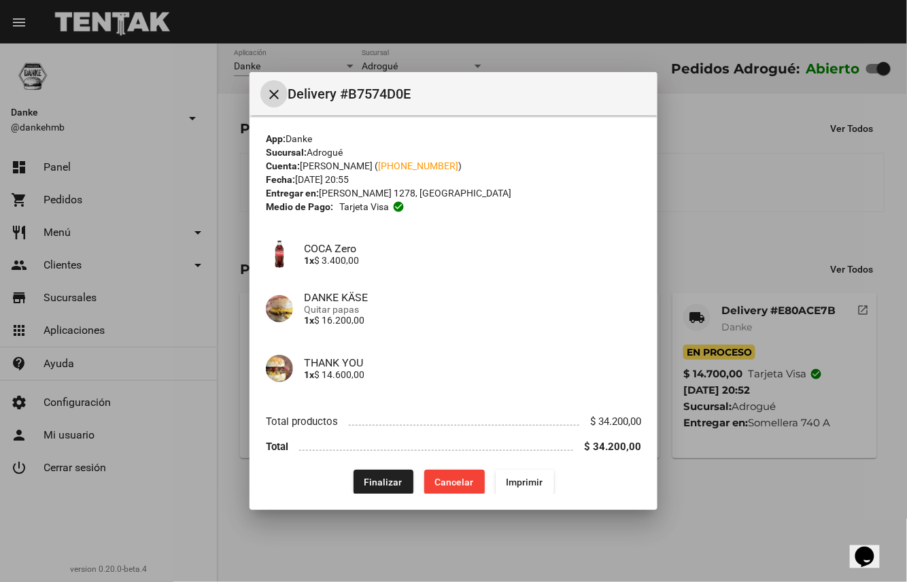
click at [371, 475] on button "Finalizar" at bounding box center [384, 482] width 60 height 24
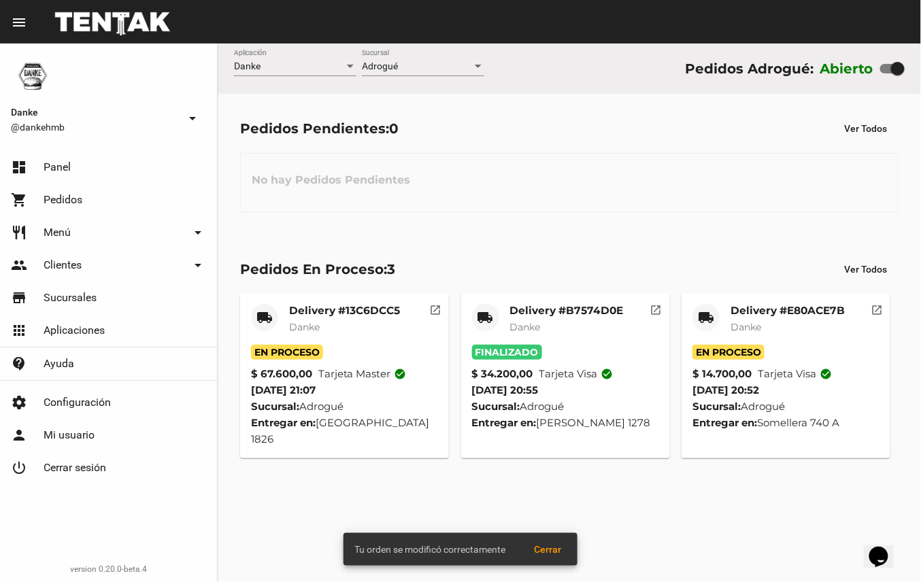
click at [765, 310] on mat-card-title "Delivery #E80ACE7B" at bounding box center [787, 311] width 114 height 14
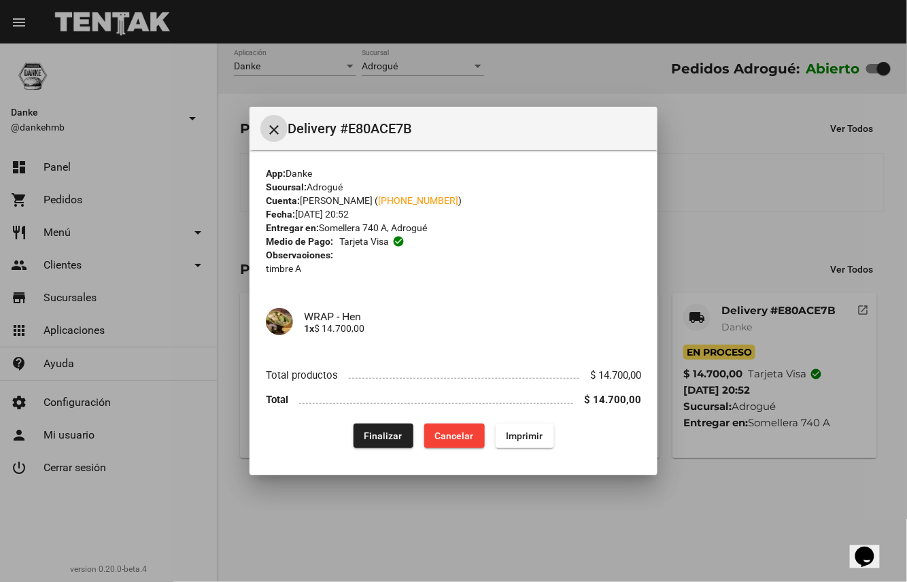
click at [377, 432] on span "Finalizar" at bounding box center [383, 435] width 38 height 11
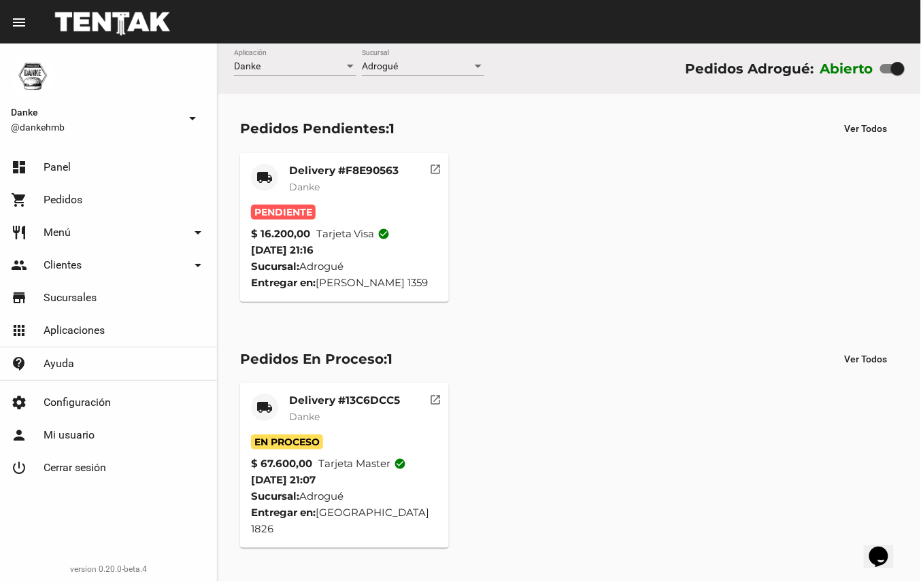
click at [329, 202] on div "Delivery #F8E90563 Danke" at bounding box center [343, 184] width 109 height 41
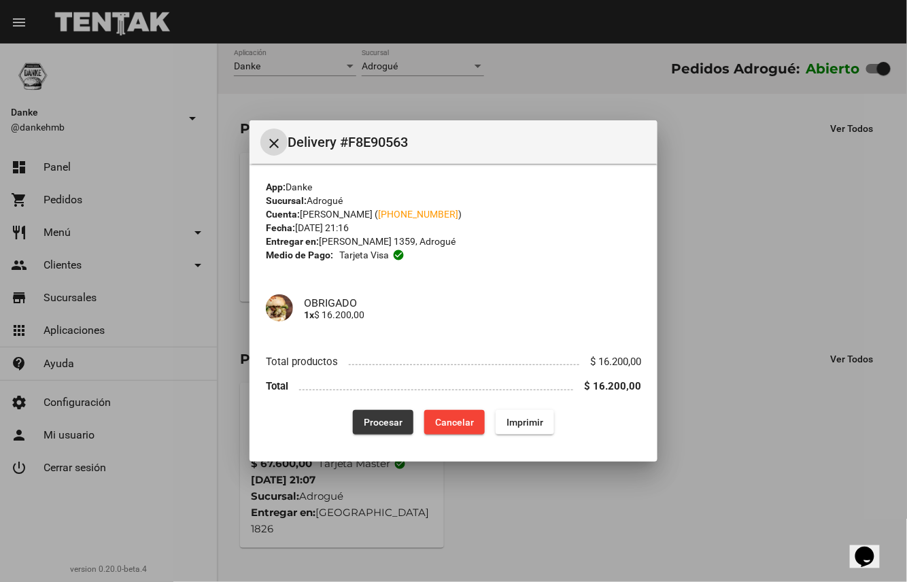
click at [375, 424] on span "Procesar" at bounding box center [383, 422] width 39 height 11
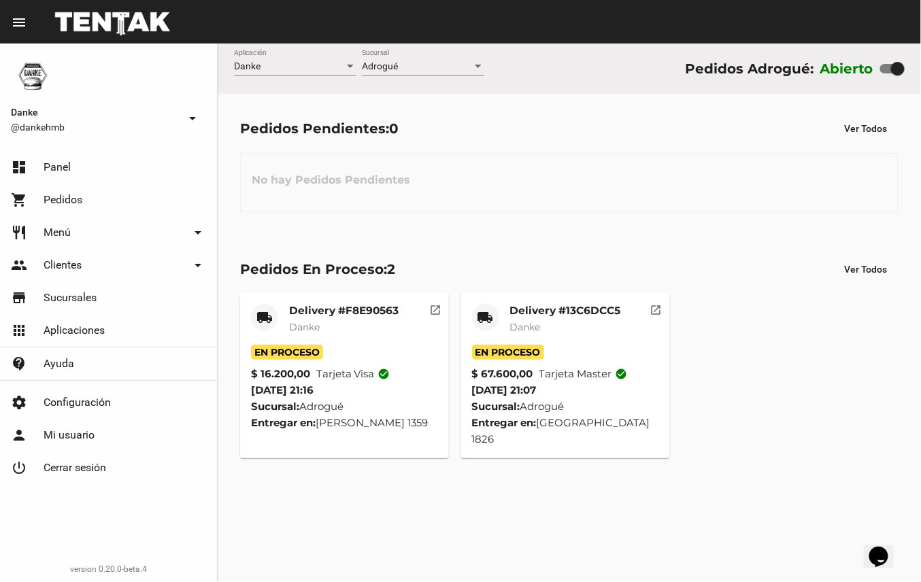
click at [591, 324] on mat-card-subtitle "Danke" at bounding box center [565, 327] width 111 height 14
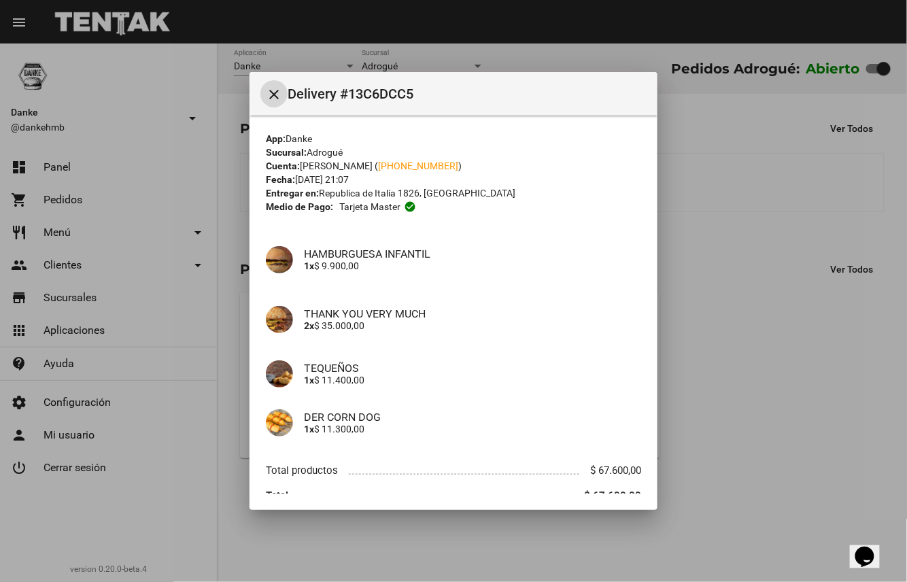
scroll to position [61, 0]
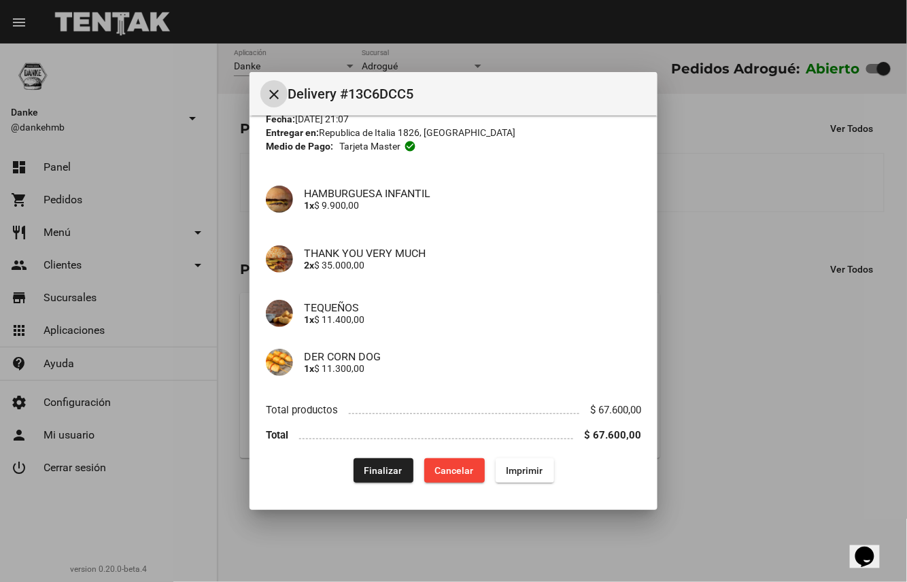
click at [388, 466] on span "Finalizar" at bounding box center [383, 470] width 38 height 11
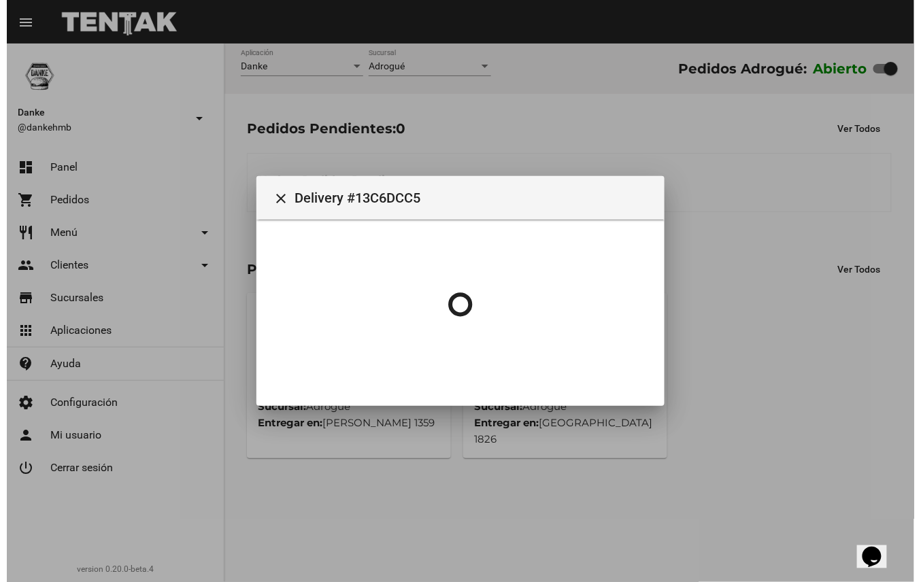
scroll to position [0, 0]
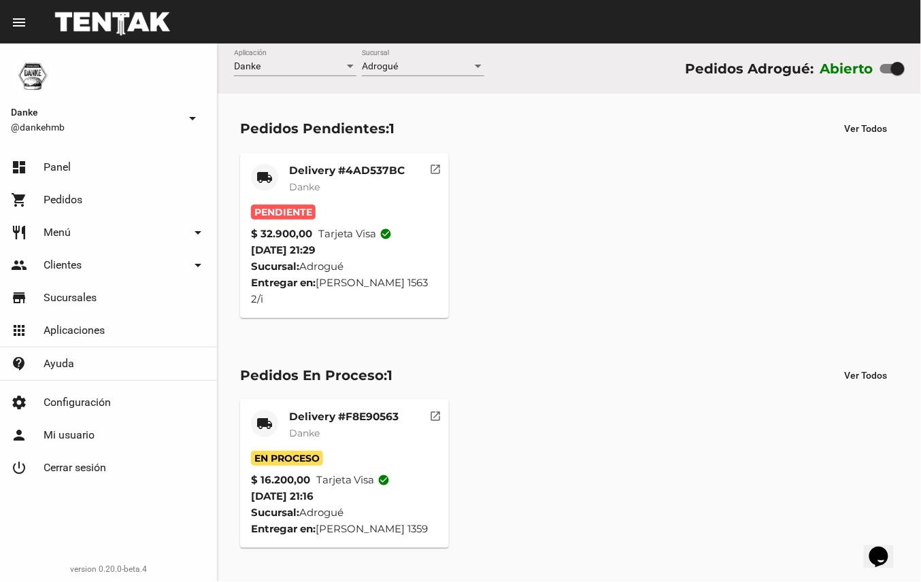
click at [375, 178] on div "Delivery #4AD537BC Danke" at bounding box center [347, 184] width 116 height 41
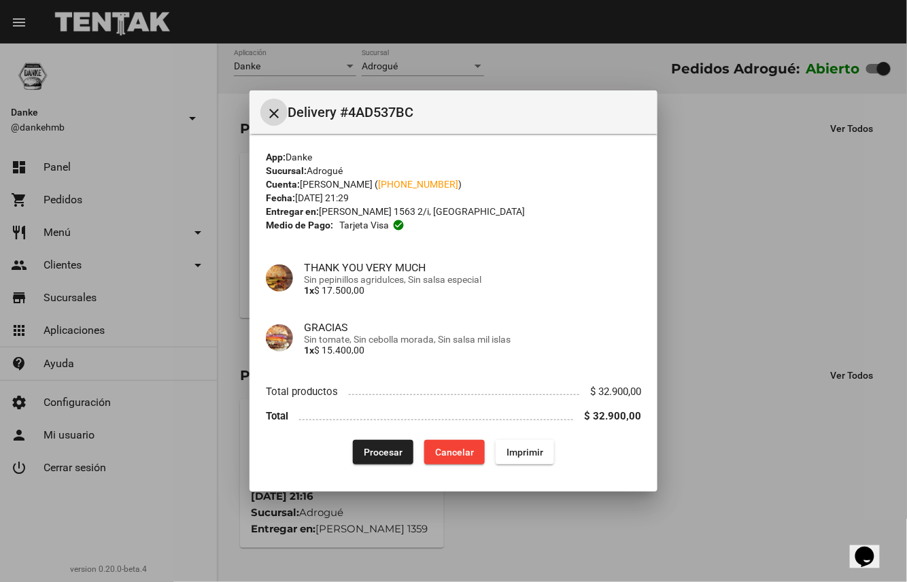
click at [382, 447] on span "Procesar" at bounding box center [383, 452] width 39 height 11
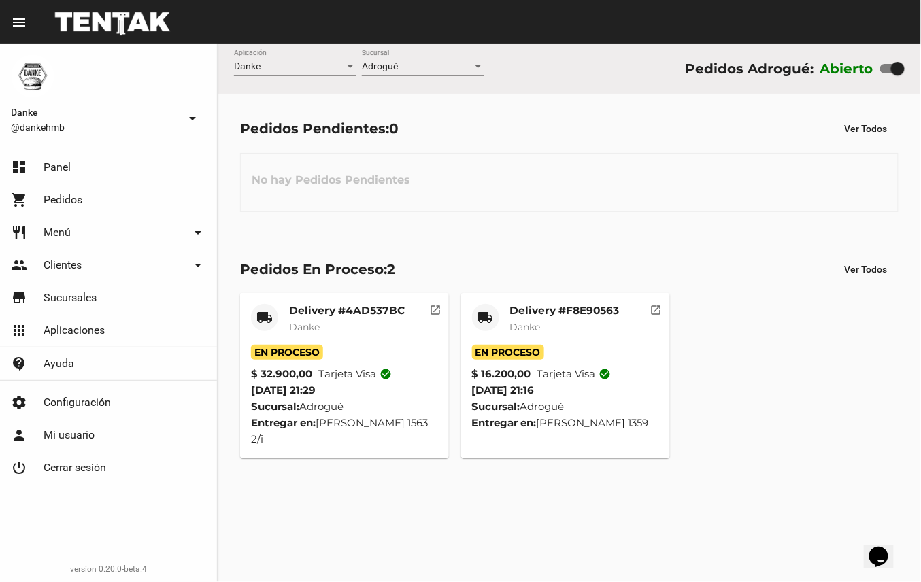
click at [578, 322] on mat-card-subtitle "Danke" at bounding box center [564, 327] width 109 height 14
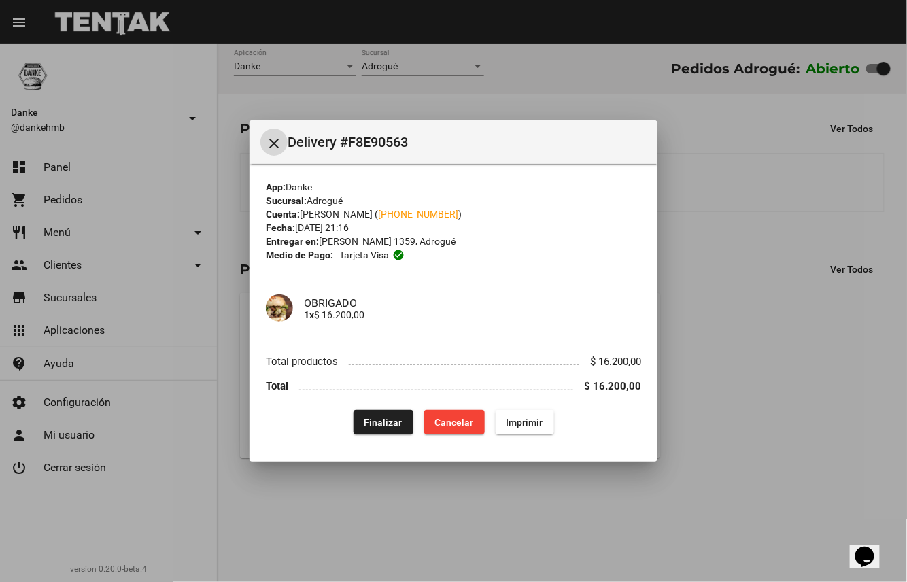
click at [388, 419] on span "Finalizar" at bounding box center [383, 422] width 38 height 11
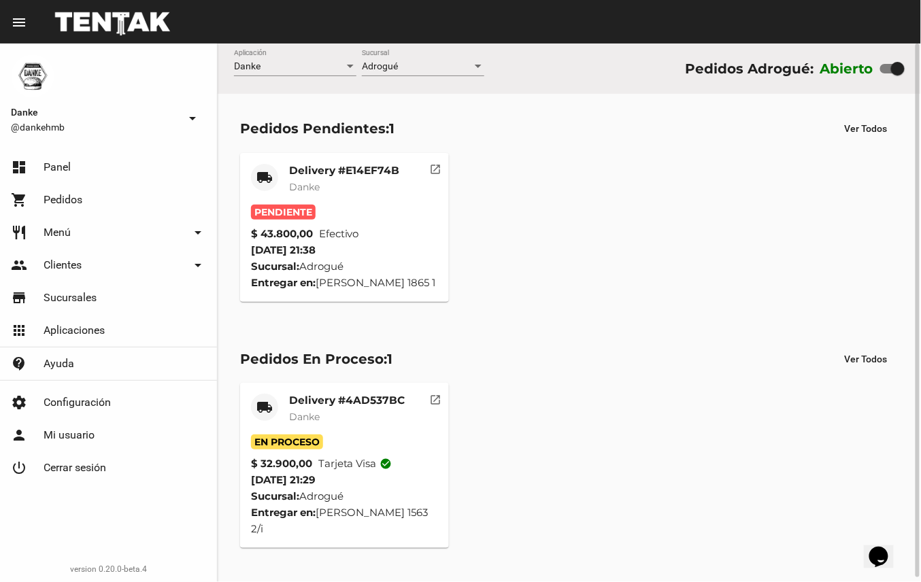
click at [366, 186] on mat-card-subtitle "Danke" at bounding box center [344, 187] width 110 height 14
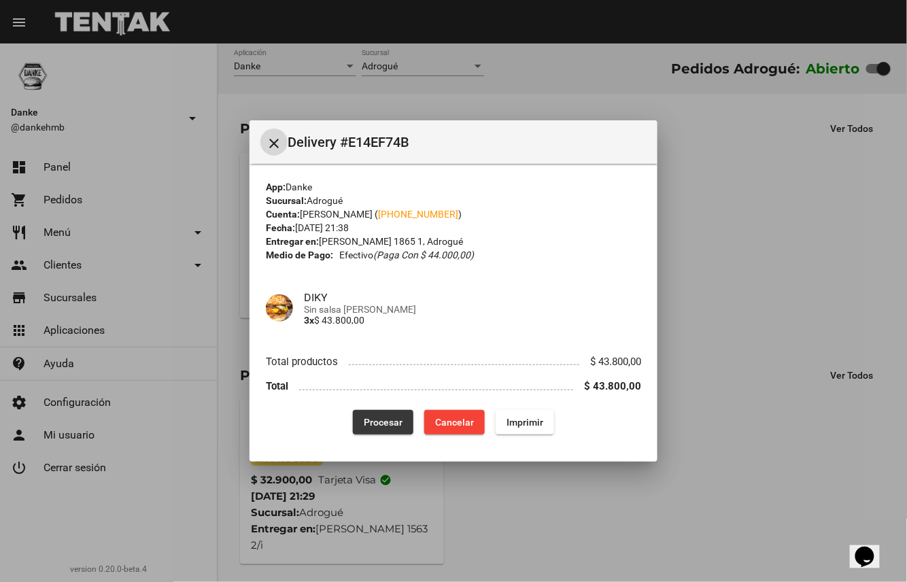
click at [381, 423] on span "Procesar" at bounding box center [383, 422] width 39 height 11
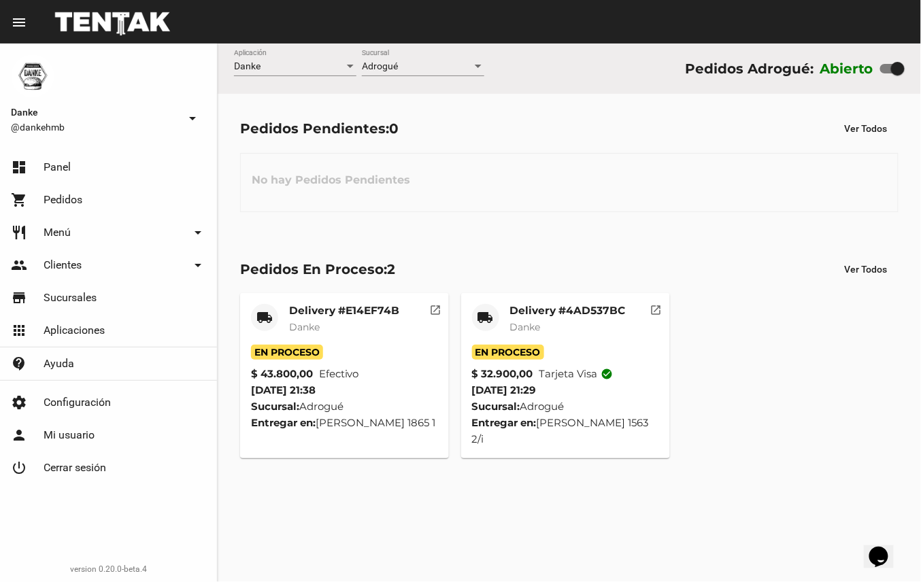
click at [563, 306] on mat-card-title "Delivery #4AD537BC" at bounding box center [568, 311] width 116 height 14
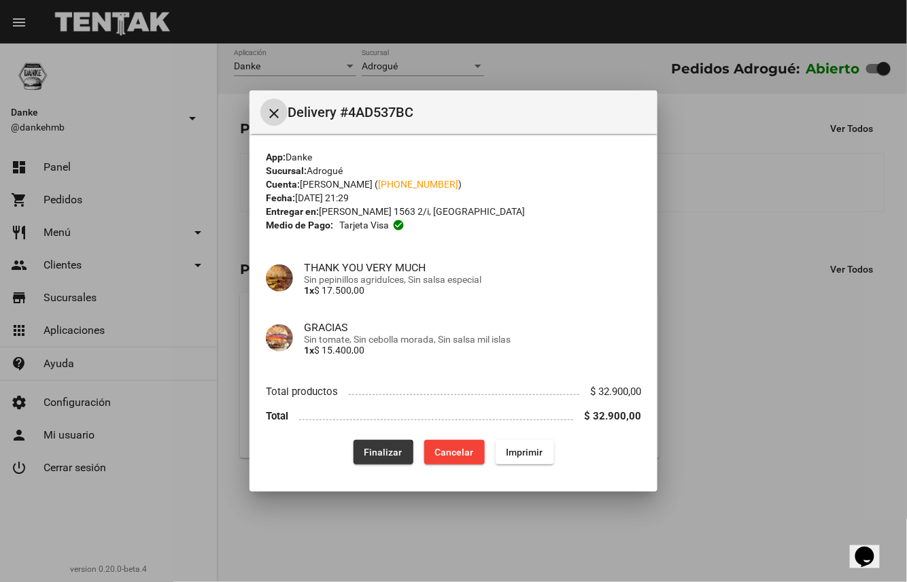
click at [374, 458] on button "Finalizar" at bounding box center [384, 452] width 60 height 24
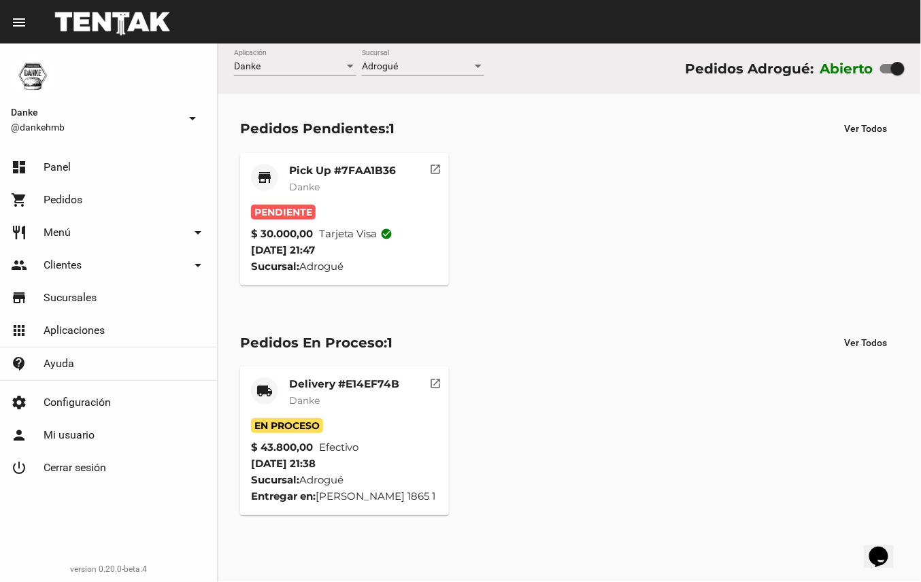
click at [397, 177] on mat-card-header "store Pick Up #7FAA1B36 Danke" at bounding box center [344, 184] width 187 height 41
click at [348, 164] on mat-card-title "Pick Up #7FAA1B36" at bounding box center [342, 171] width 107 height 14
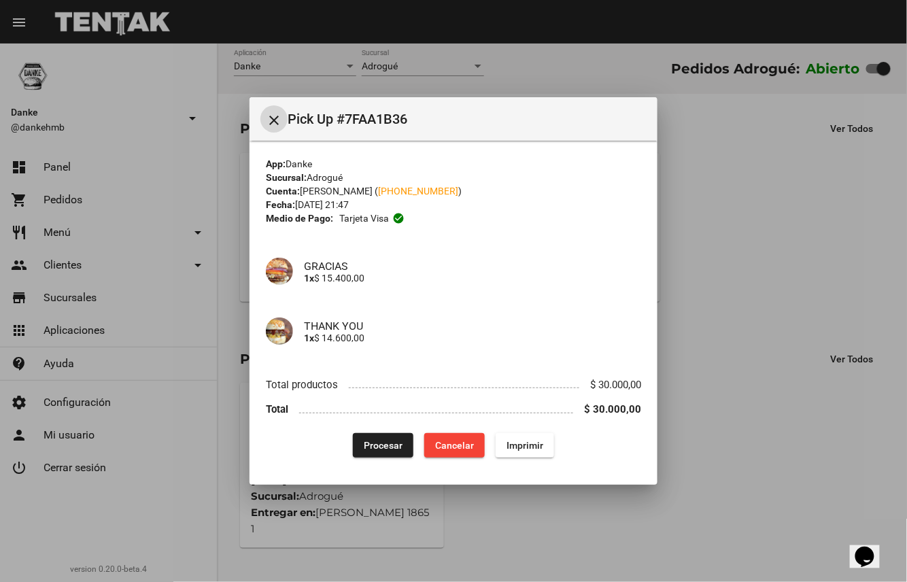
click at [384, 447] on span "Procesar" at bounding box center [383, 445] width 39 height 11
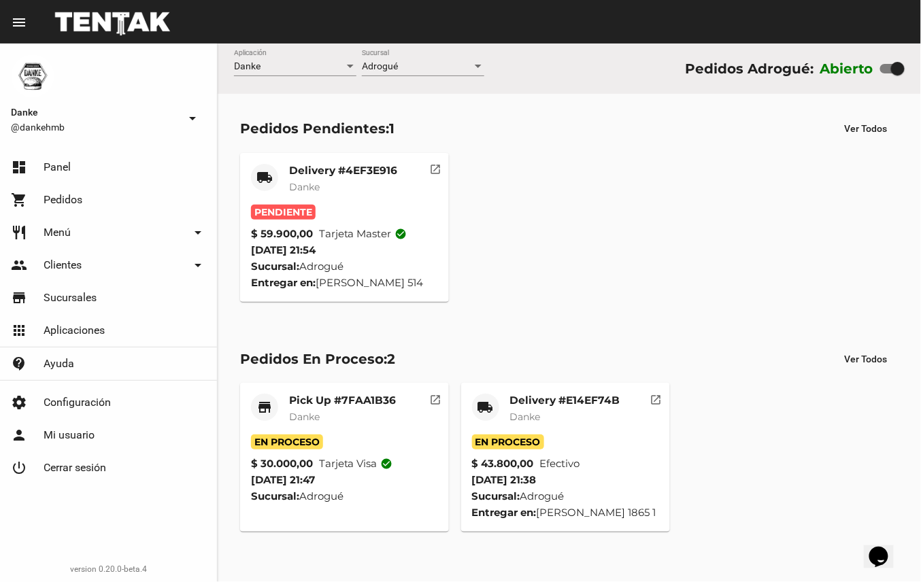
click at [364, 169] on mat-card-title "Delivery #4EF3E916" at bounding box center [343, 171] width 108 height 14
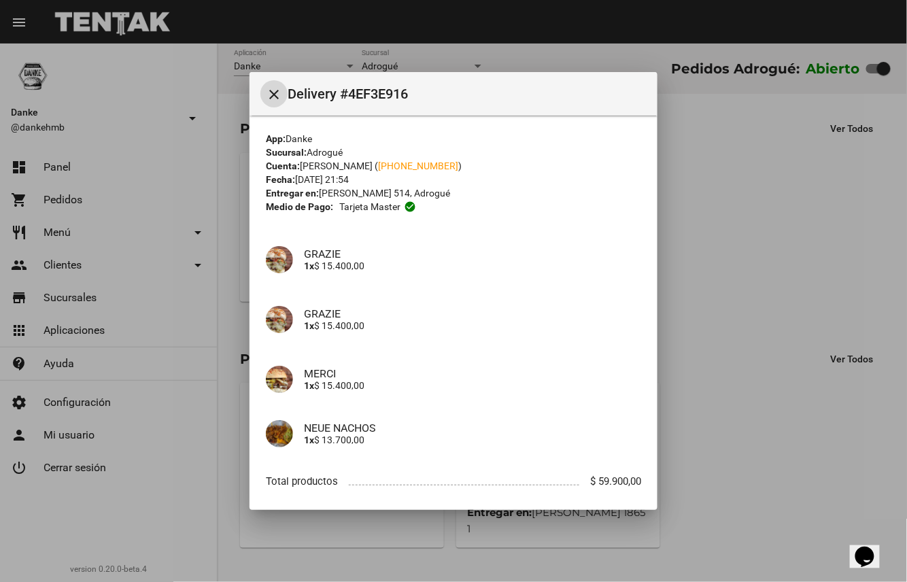
scroll to position [71, 0]
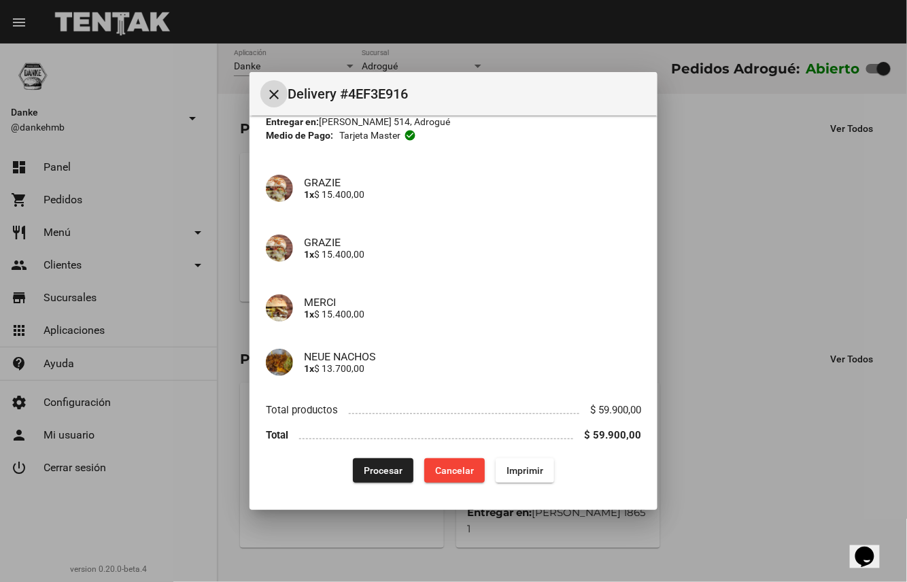
click at [373, 471] on span "Procesar" at bounding box center [383, 470] width 39 height 11
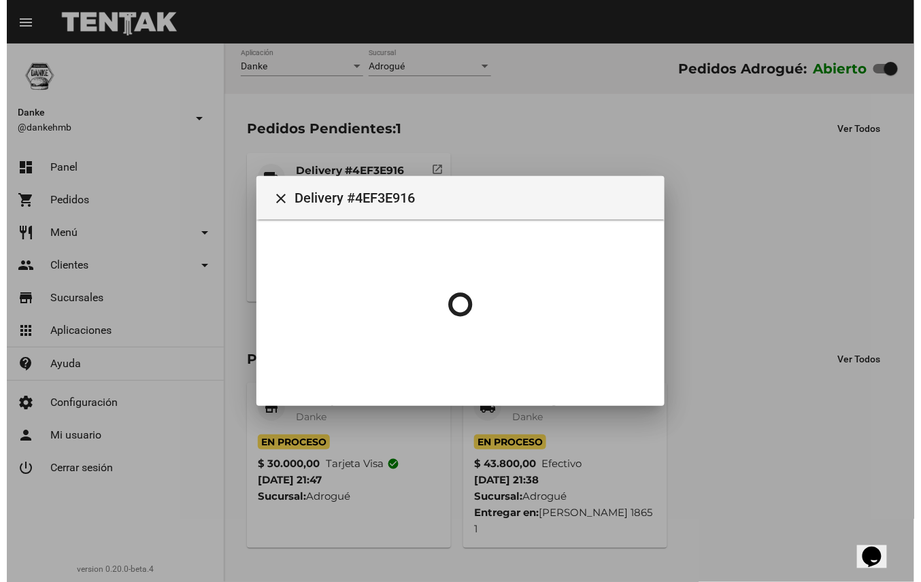
scroll to position [0, 0]
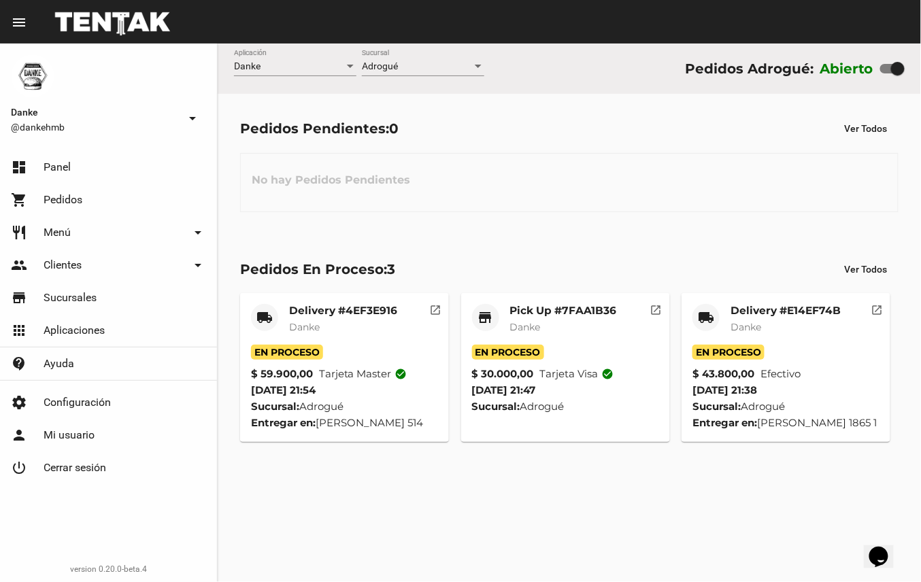
click at [567, 280] on div "Pedidos En Proceso: 3 Ver Todos" at bounding box center [569, 269] width 658 height 24
click at [575, 316] on mat-card-title "Pick Up #7FAA1B36" at bounding box center [563, 311] width 107 height 14
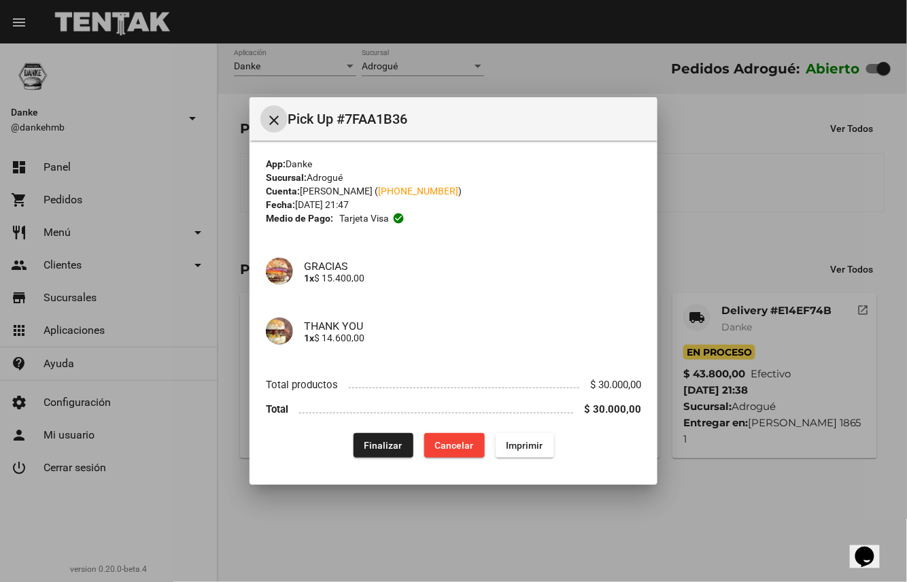
click at [381, 446] on span "Finalizar" at bounding box center [383, 445] width 38 height 11
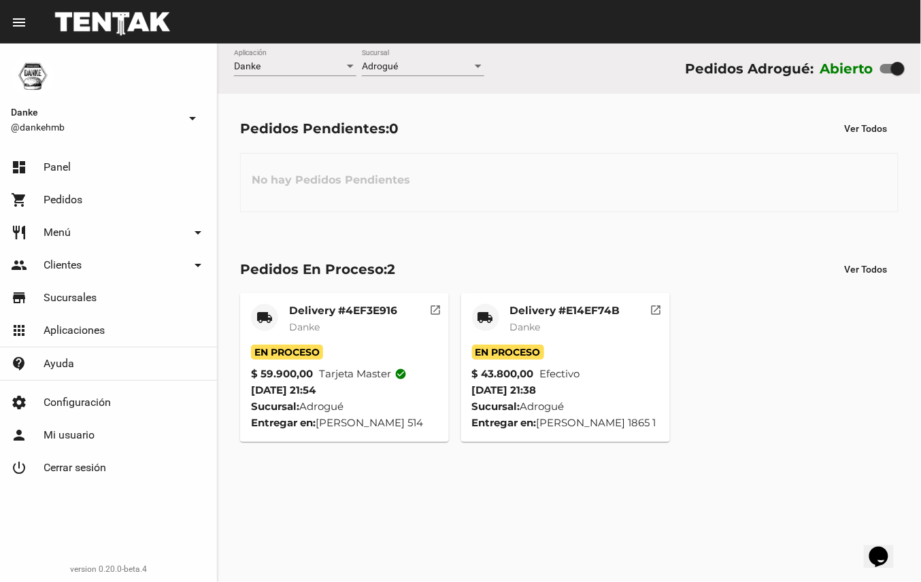
click at [553, 329] on mat-card-subtitle "Danke" at bounding box center [565, 327] width 110 height 14
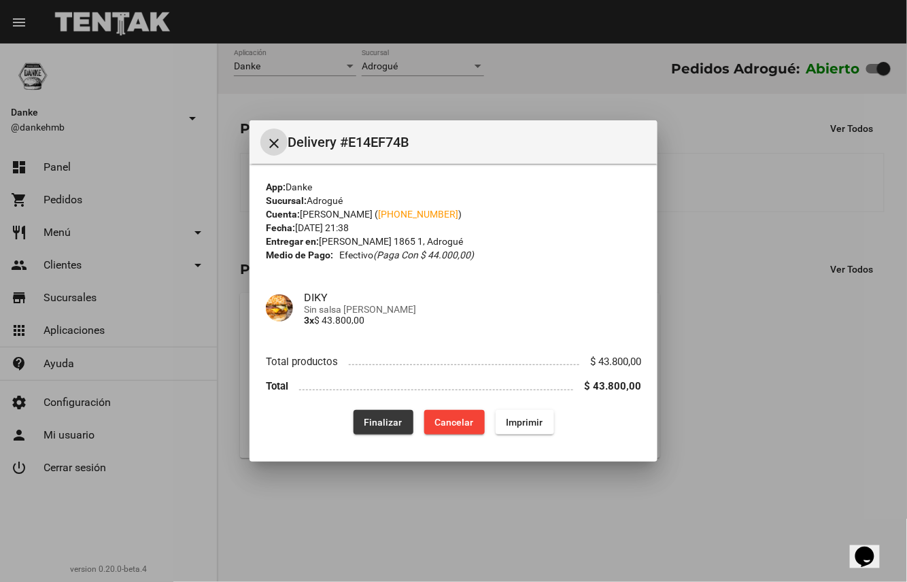
click at [403, 417] on button "Finalizar" at bounding box center [384, 422] width 60 height 24
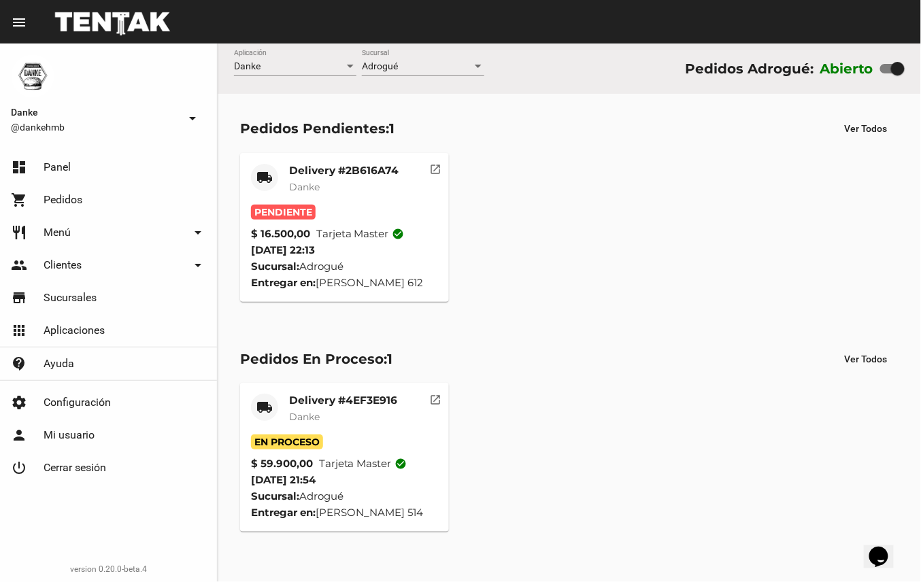
click at [374, 192] on mat-card-subtitle "Danke" at bounding box center [343, 187] width 109 height 14
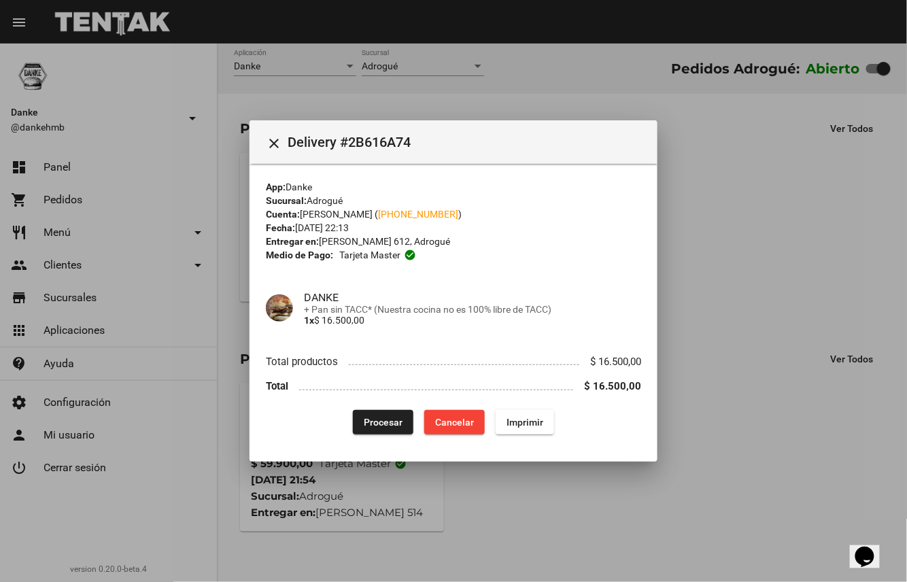
click at [395, 427] on span "Procesar" at bounding box center [383, 422] width 39 height 11
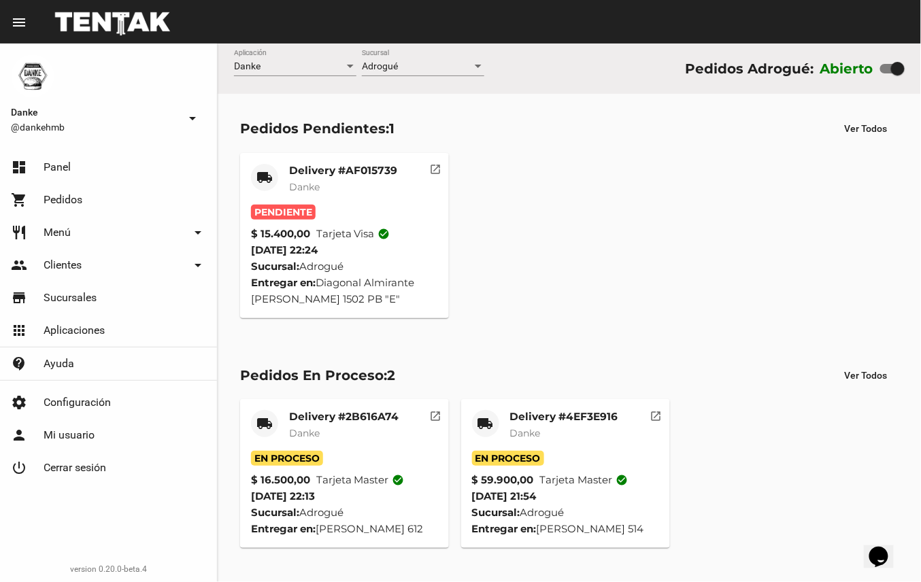
click at [590, 318] on div "local_shipping Delivery #AF015739 Danke Pendiente $ 15.400,00 Tarjeta visa chec…" at bounding box center [569, 235] width 670 height 177
click at [596, 415] on mat-card-title "Delivery #4EF3E916" at bounding box center [564, 417] width 108 height 14
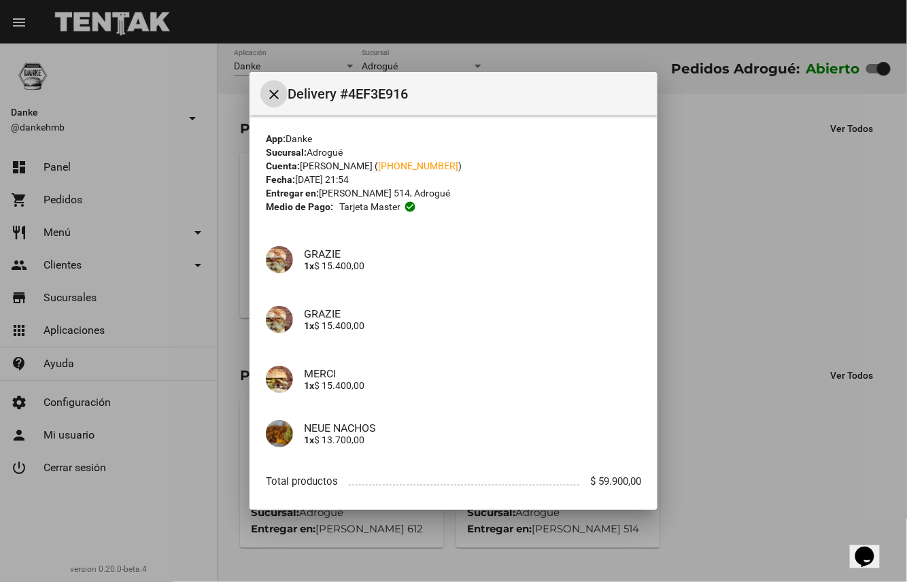
scroll to position [71, 0]
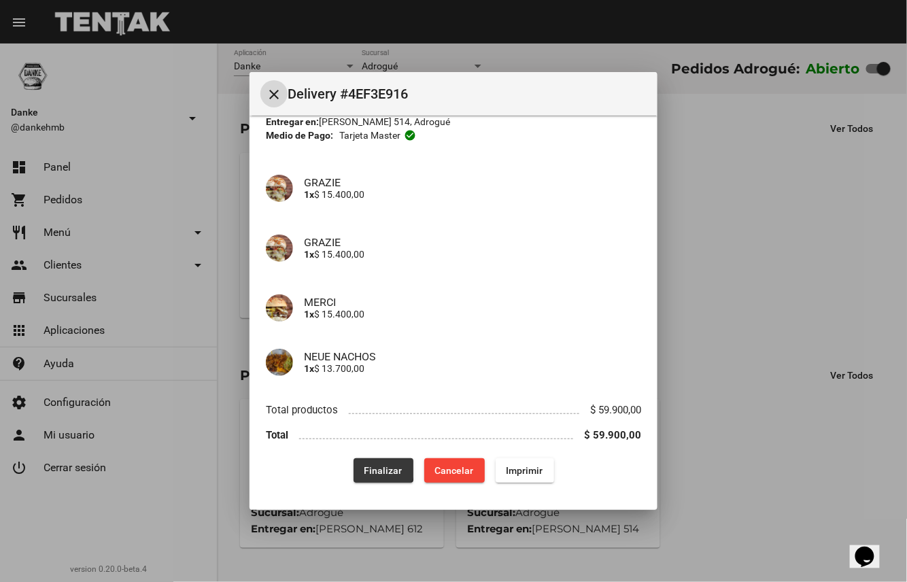
click at [371, 466] on span "Finalizar" at bounding box center [383, 470] width 38 height 11
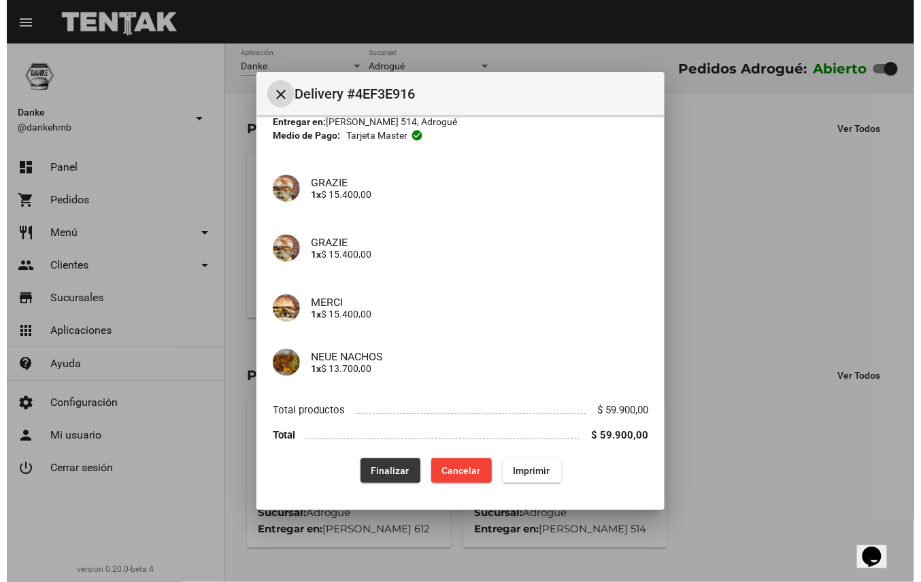
scroll to position [0, 0]
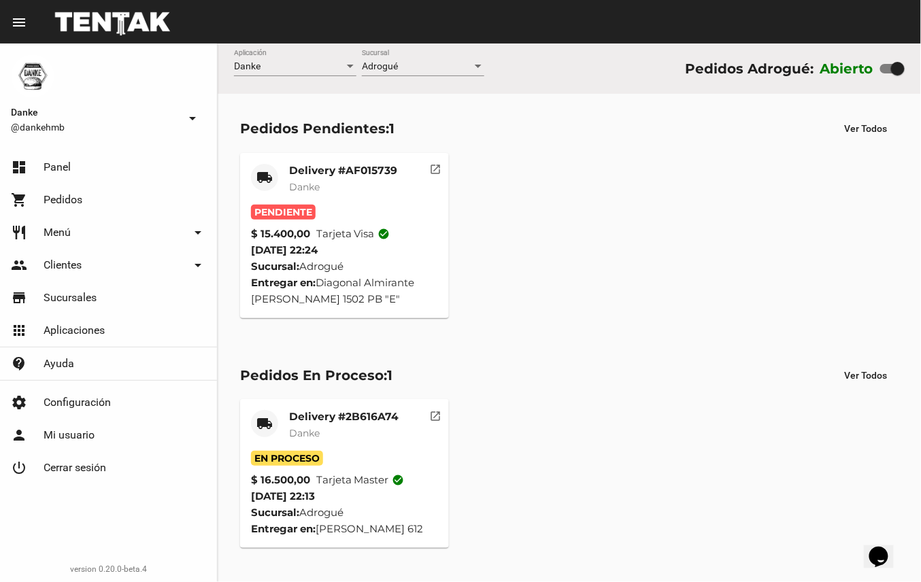
click at [375, 169] on mat-card-title "Delivery #AF015739" at bounding box center [343, 171] width 108 height 14
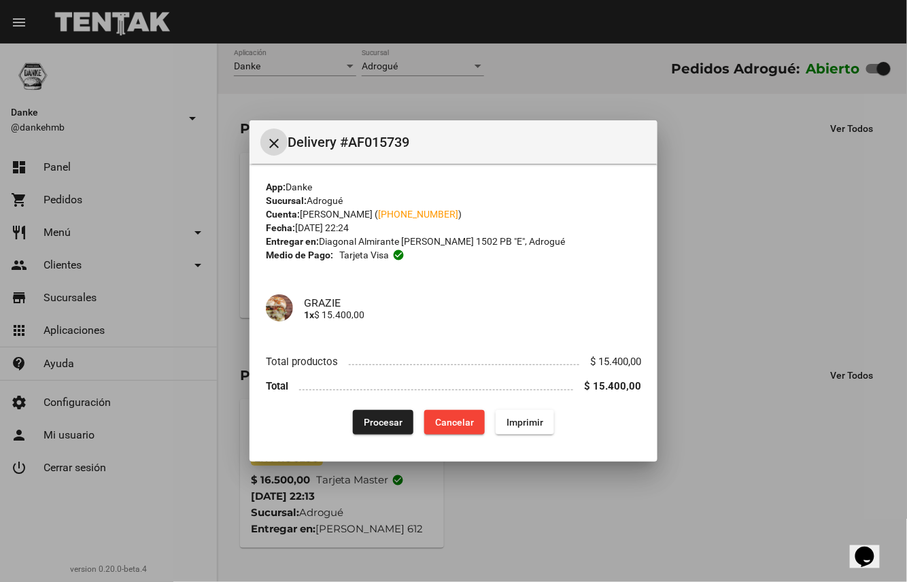
click at [371, 420] on span "Procesar" at bounding box center [383, 422] width 39 height 11
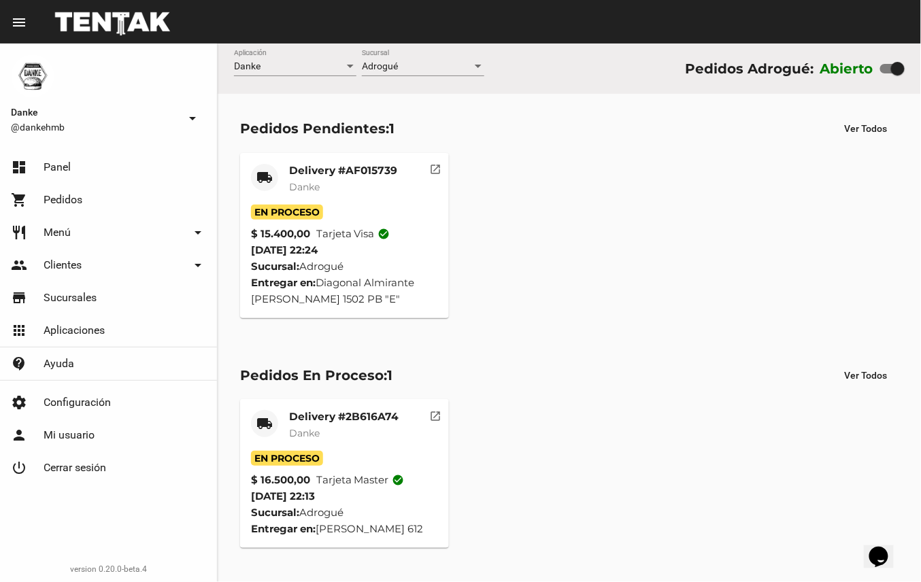
click at [355, 430] on mat-card-subtitle "Danke" at bounding box center [343, 433] width 109 height 14
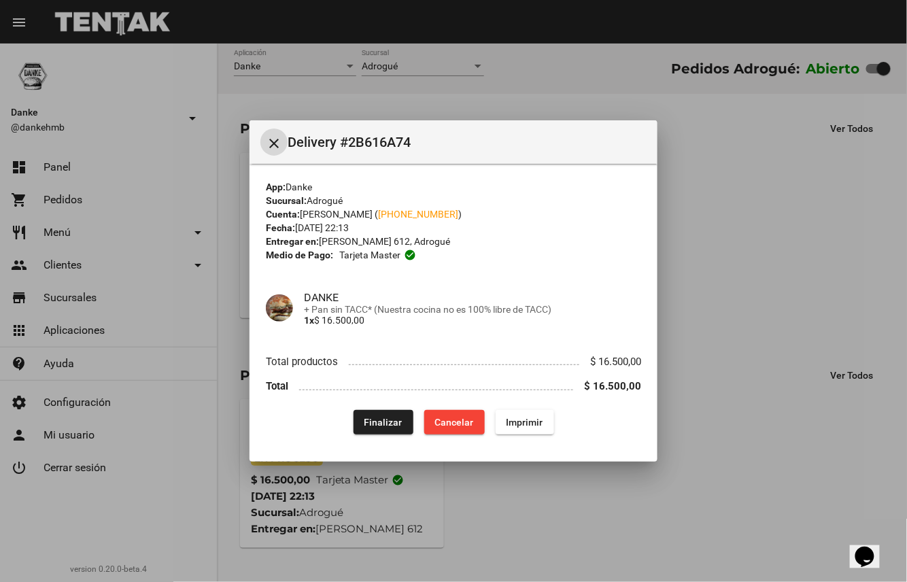
click at [388, 417] on span "Finalizar" at bounding box center [383, 422] width 38 height 11
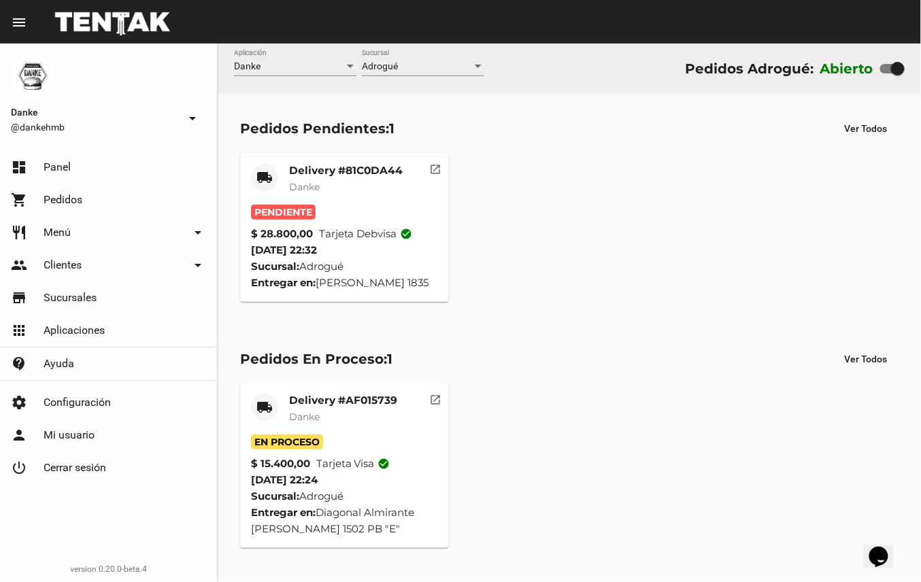
click at [362, 175] on mat-card-title "Delivery #81C0DA44" at bounding box center [346, 171] width 114 height 14
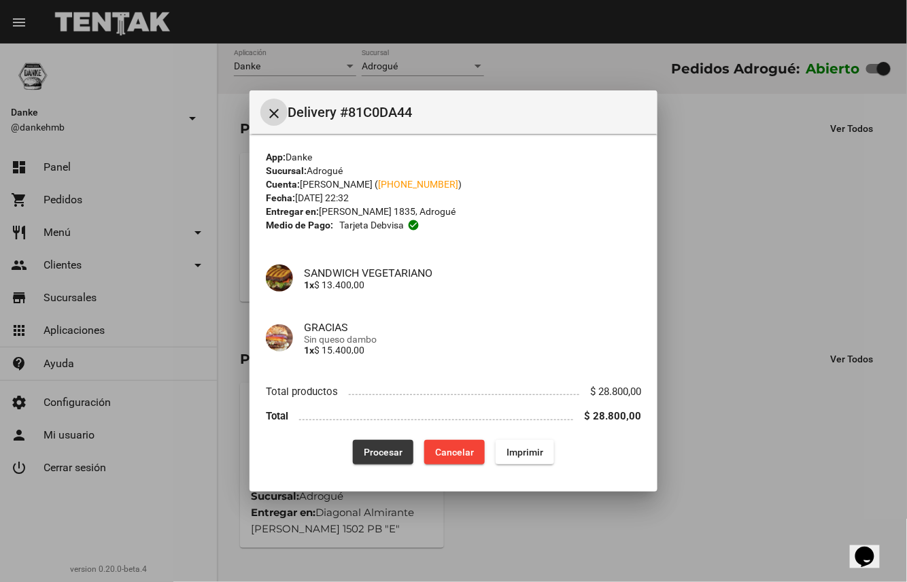
click at [389, 451] on span "Procesar" at bounding box center [383, 452] width 39 height 11
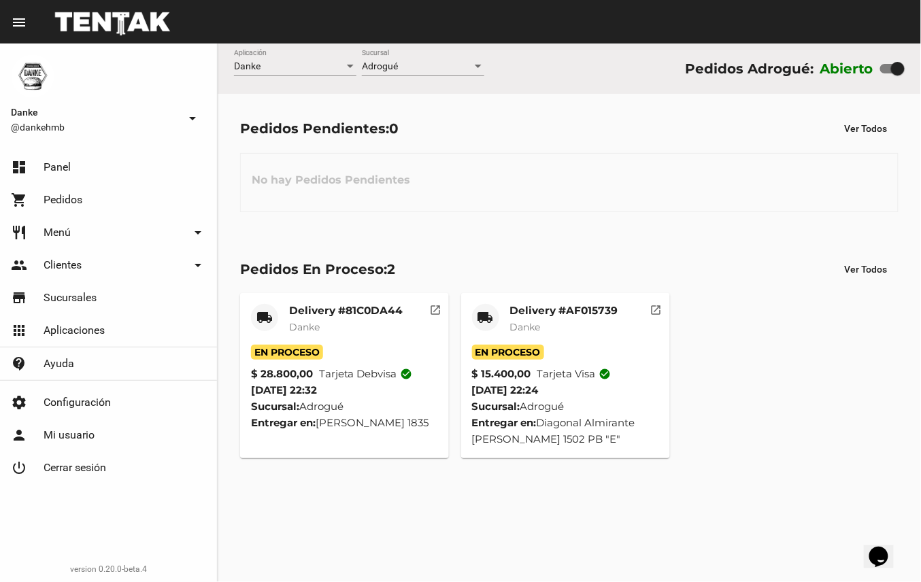
click at [579, 327] on mat-card-subtitle "Danke" at bounding box center [564, 327] width 108 height 14
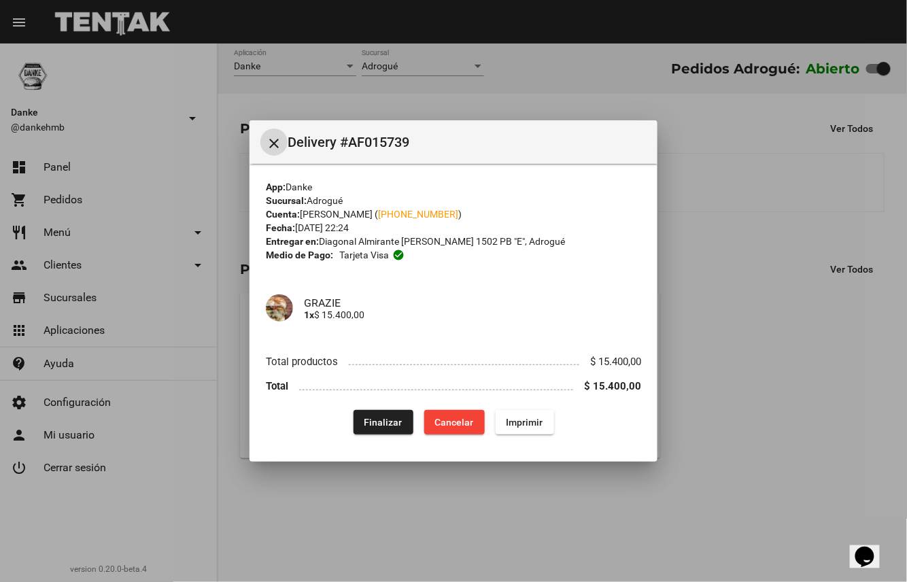
click at [373, 410] on button "Finalizar" at bounding box center [384, 422] width 60 height 24
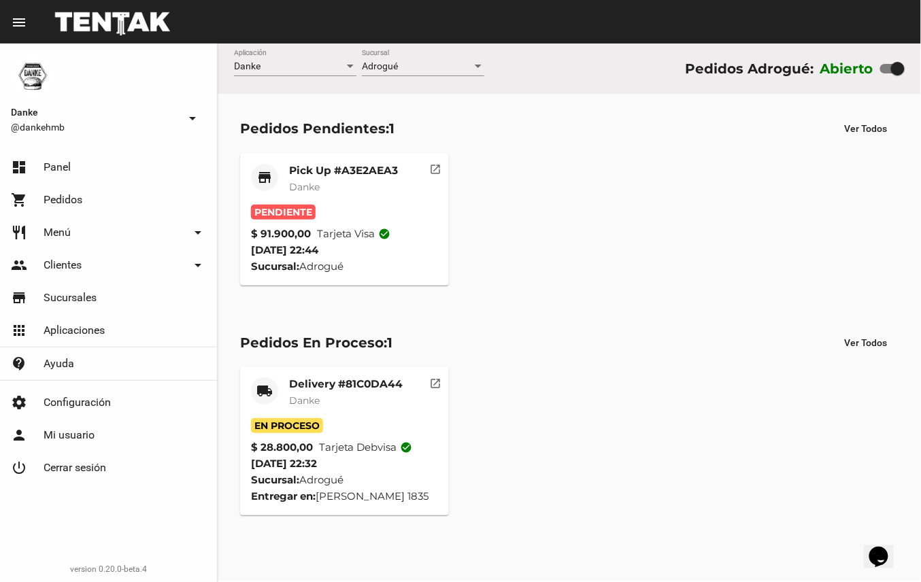
click at [345, 384] on mat-card-title "Delivery #81C0DA44" at bounding box center [346, 384] width 114 height 14
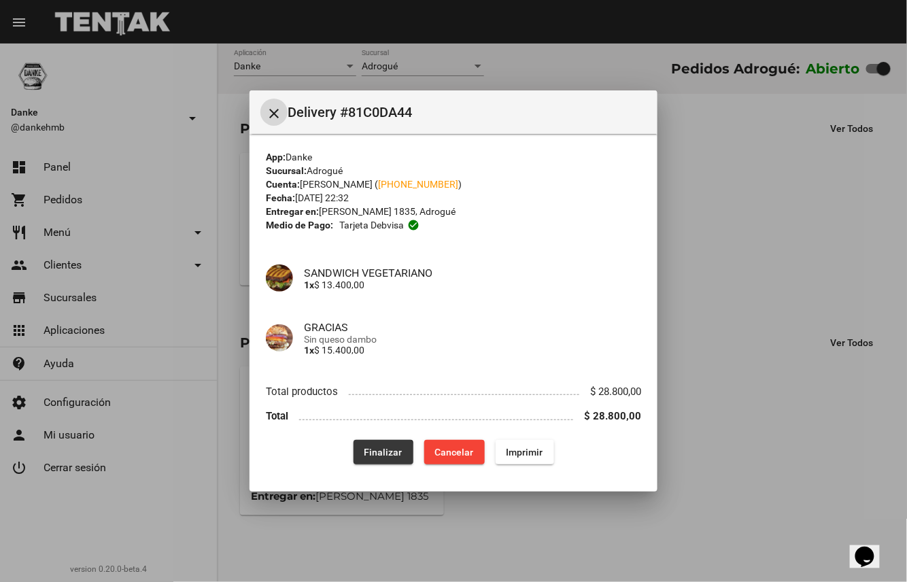
click at [378, 452] on span "Finalizar" at bounding box center [383, 452] width 38 height 11
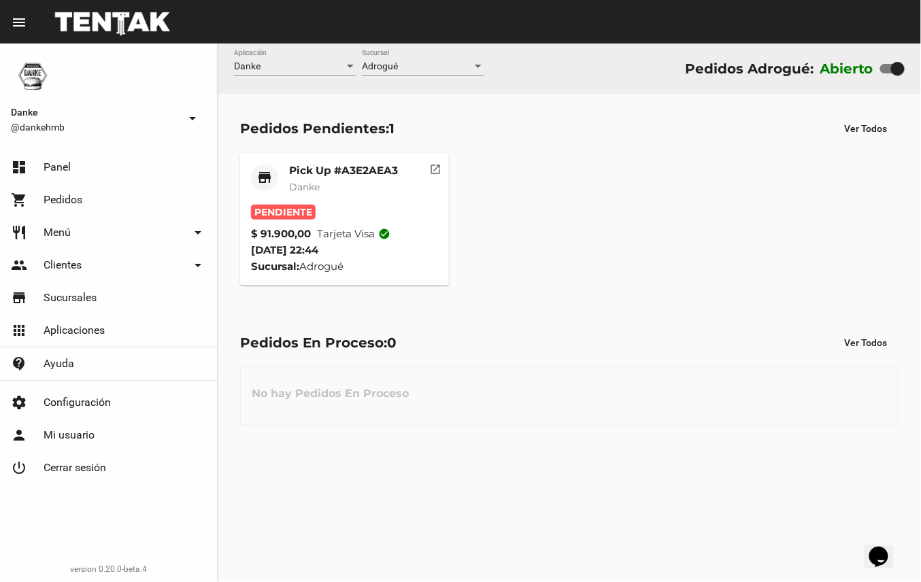
click at [367, 170] on mat-card-title "Pick Up #A3E2AEA3" at bounding box center [343, 171] width 109 height 14
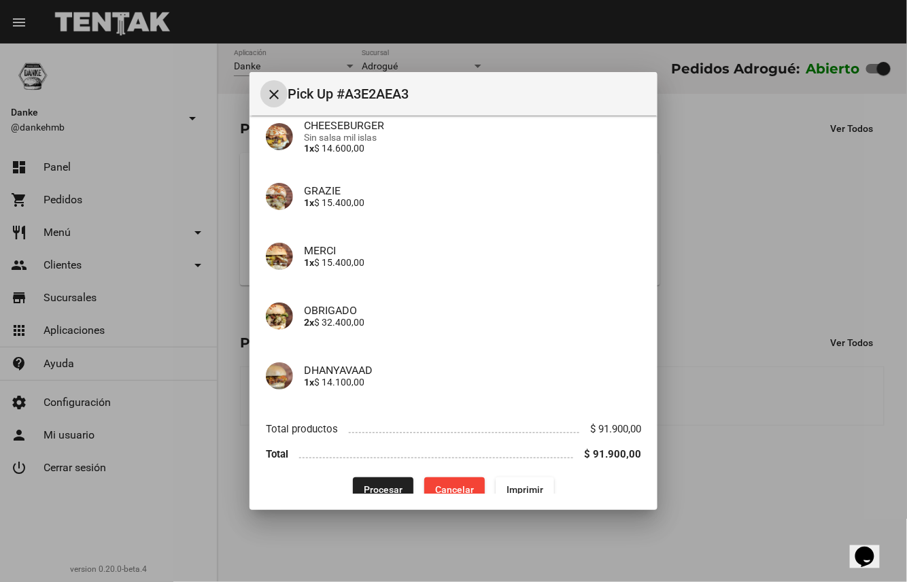
scroll to position [148, 0]
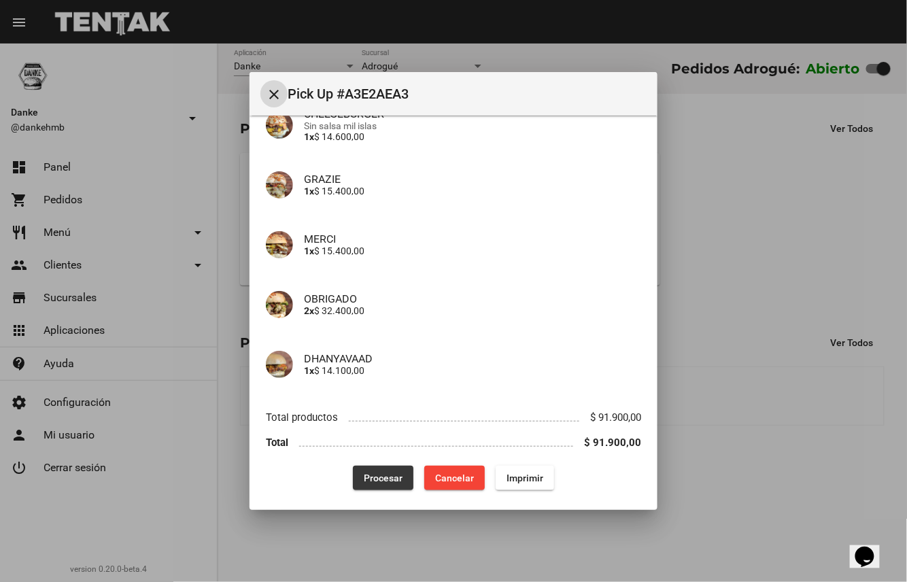
click at [381, 479] on span "Procesar" at bounding box center [383, 478] width 39 height 11
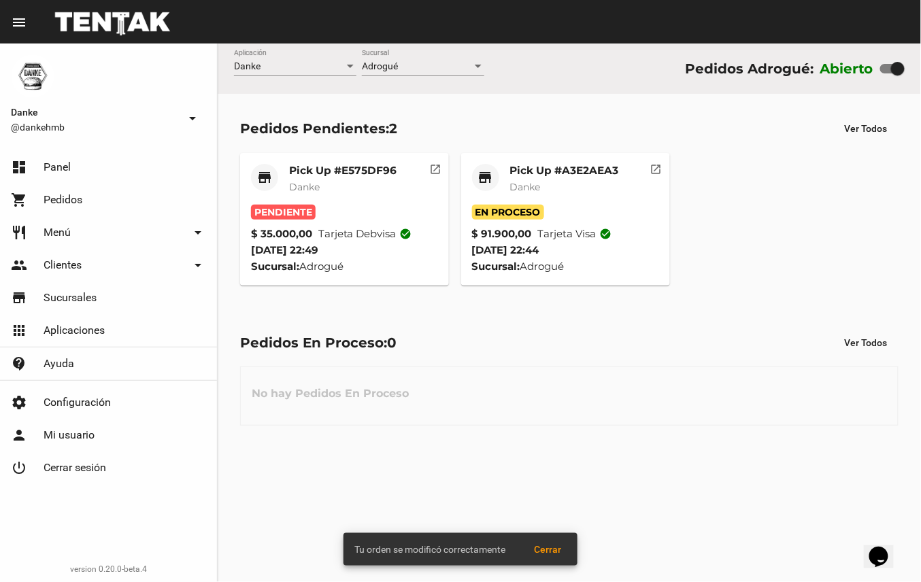
click at [388, 182] on mat-card-subtitle "Danke" at bounding box center [342, 187] width 107 height 14
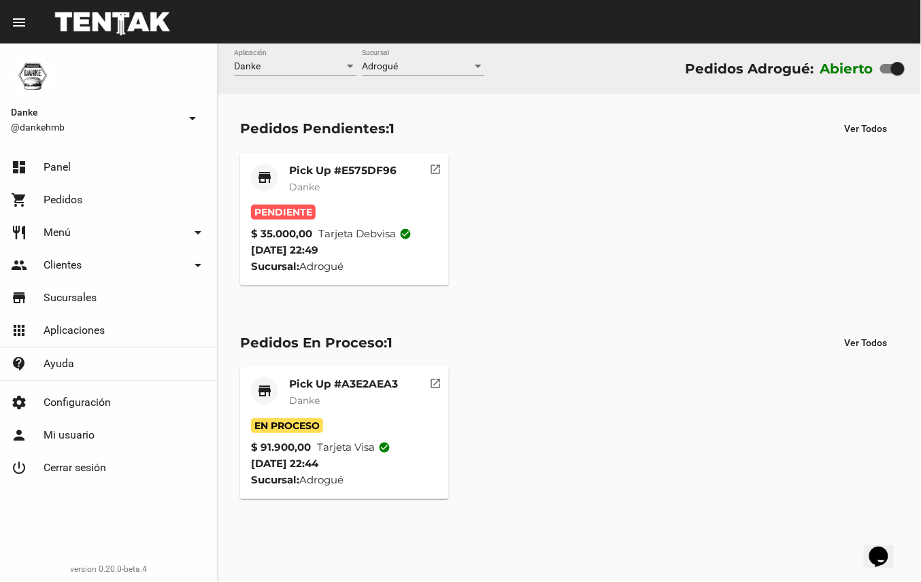
click at [351, 165] on mat-card-title "Pick Up #E575DF96" at bounding box center [342, 171] width 107 height 14
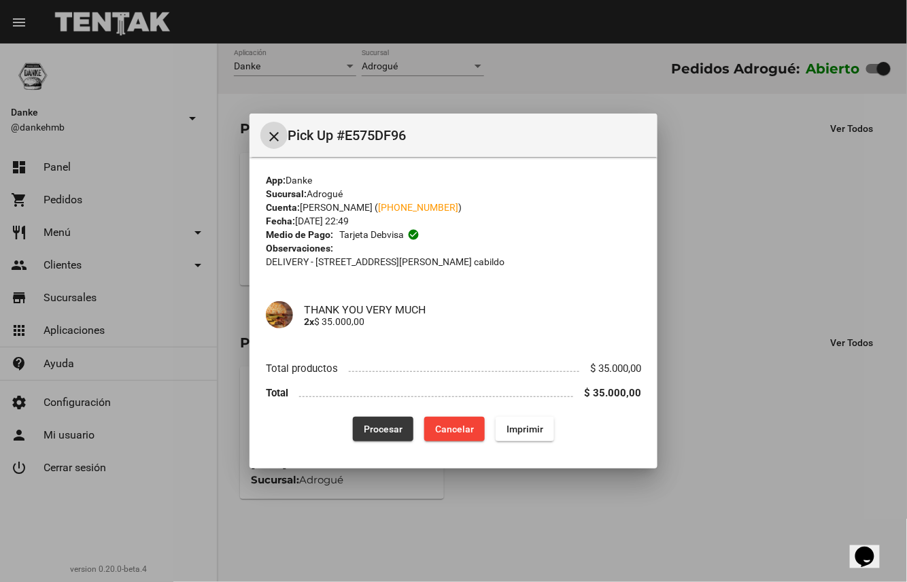
click at [382, 424] on span "Procesar" at bounding box center [383, 429] width 39 height 11
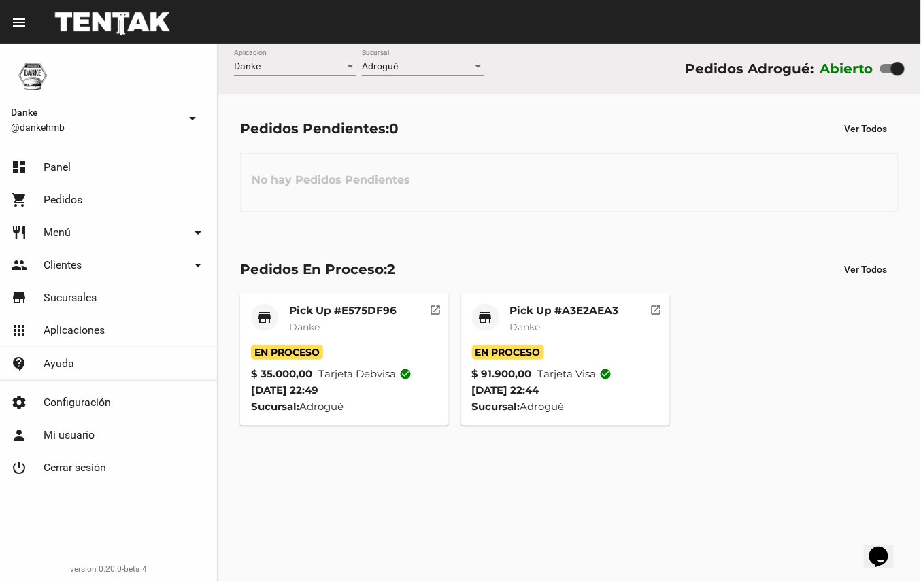
click at [561, 324] on mat-card-subtitle "Danke" at bounding box center [564, 327] width 109 height 14
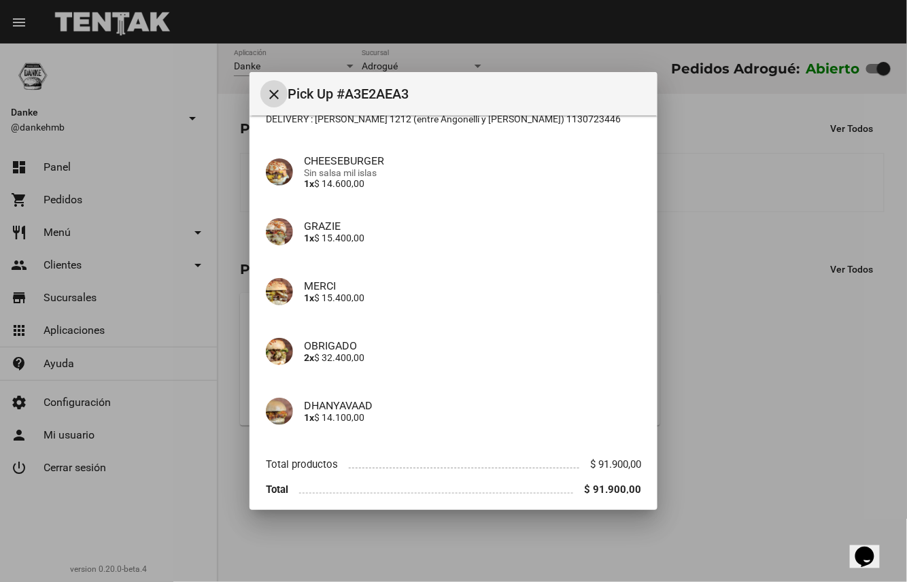
scroll to position [156, 0]
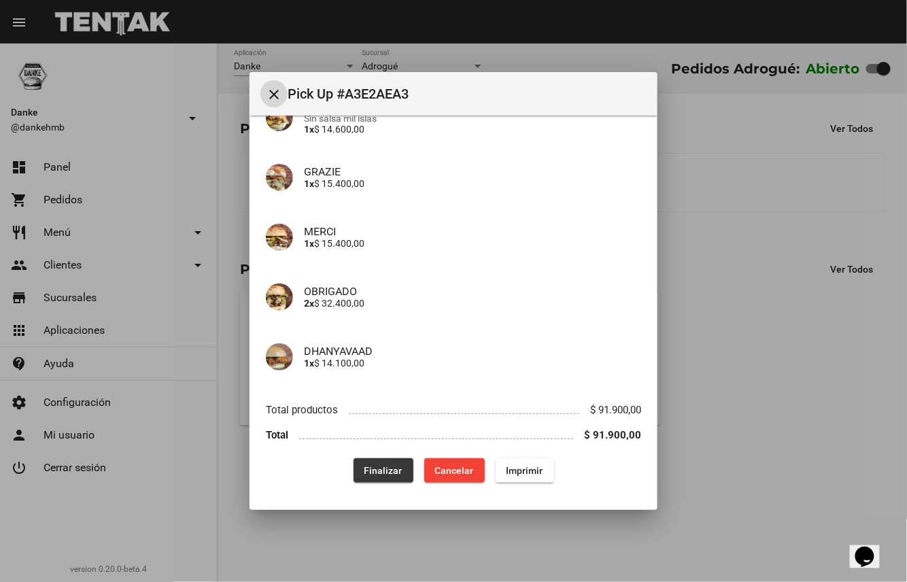
click at [385, 466] on span "Finalizar" at bounding box center [383, 470] width 38 height 11
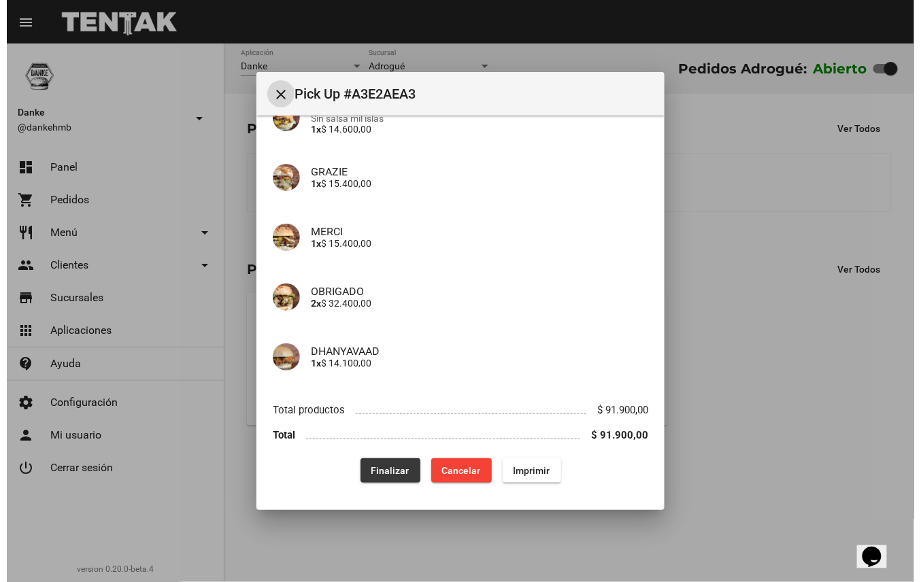
scroll to position [0, 0]
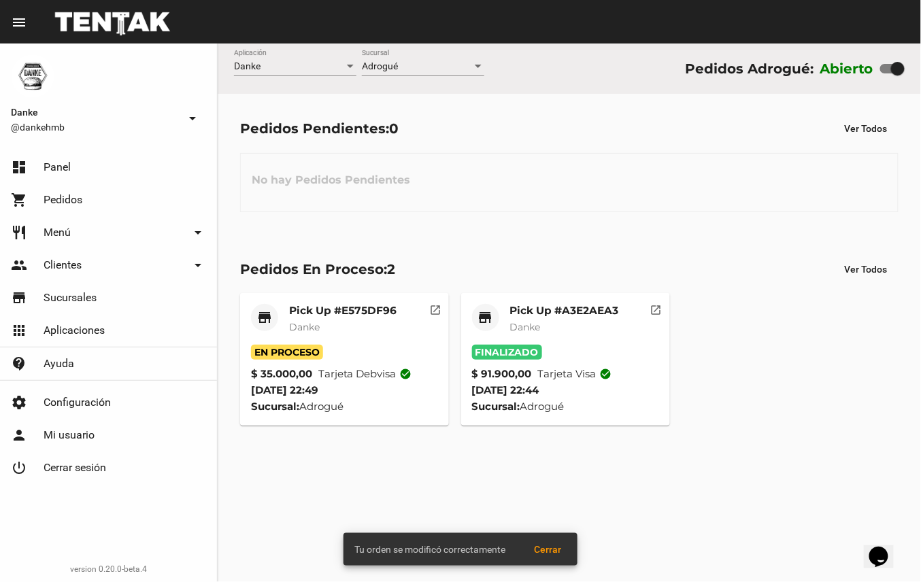
click at [335, 308] on mat-card-title "Pick Up #E575DF96" at bounding box center [342, 311] width 107 height 14
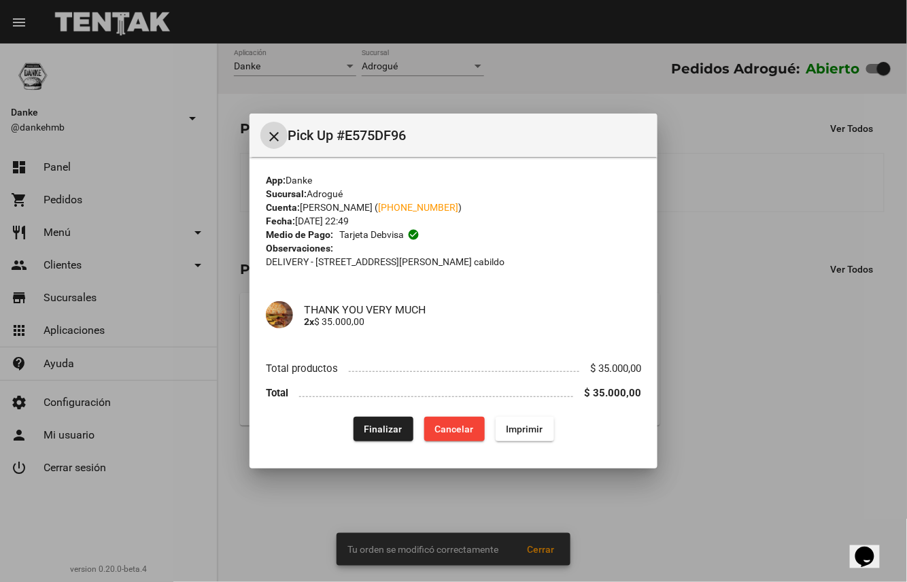
click at [373, 417] on button "Finalizar" at bounding box center [384, 429] width 60 height 24
